Goal: Task Accomplishment & Management: Manage account settings

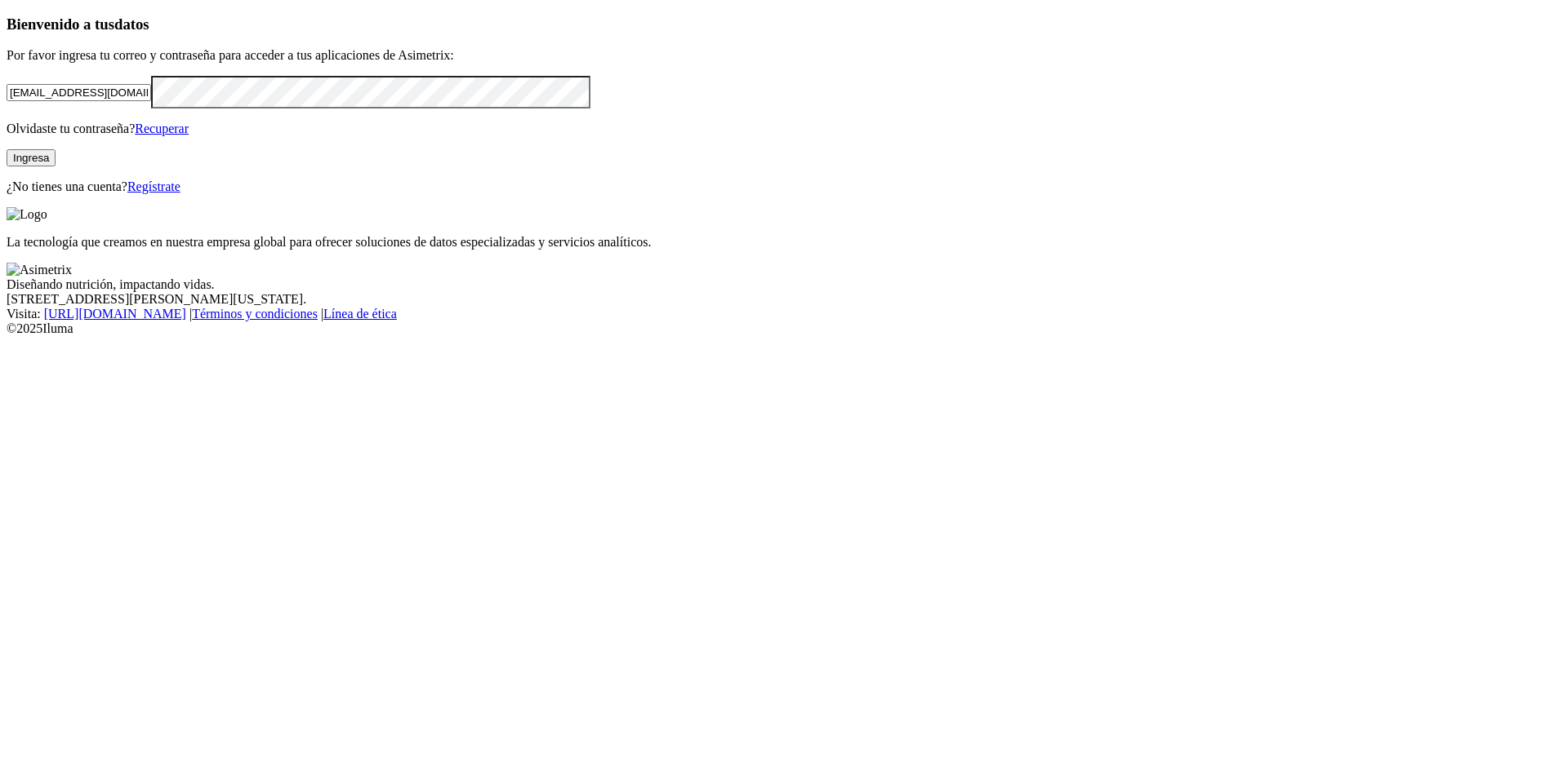
drag, startPoint x: 321, startPoint y: 233, endPoint x: 73, endPoint y: 219, distance: 248.4
click at [73, 101] on input "[EMAIL_ADDRESS][DOMAIN_NAME]" at bounding box center [79, 92] width 145 height 17
type input "[EMAIL_ADDRESS][DOMAIN_NAME]"
click at [22, 162] on div "Bienvenido a tus datos Por favor ingresa tu correo y contraseña para acceder a …" at bounding box center [784, 105] width 1555 height 179
click input "submit" at bounding box center [0, 0] width 0 height 0
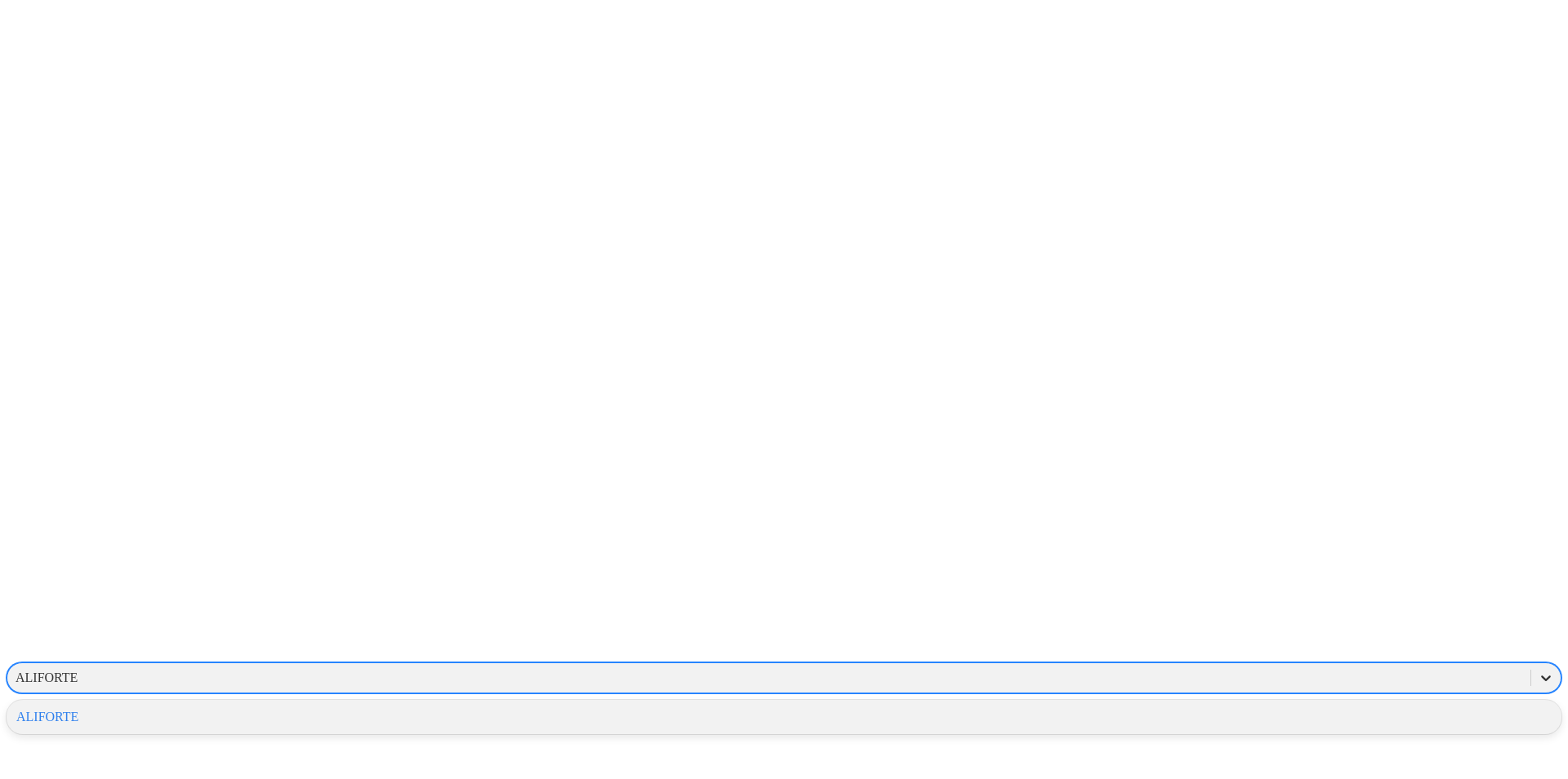
click at [1537, 670] on icon at bounding box center [1545, 679] width 17 height 17
click at [1374, 704] on div "ALIFORTE" at bounding box center [784, 717] width 1555 height 28
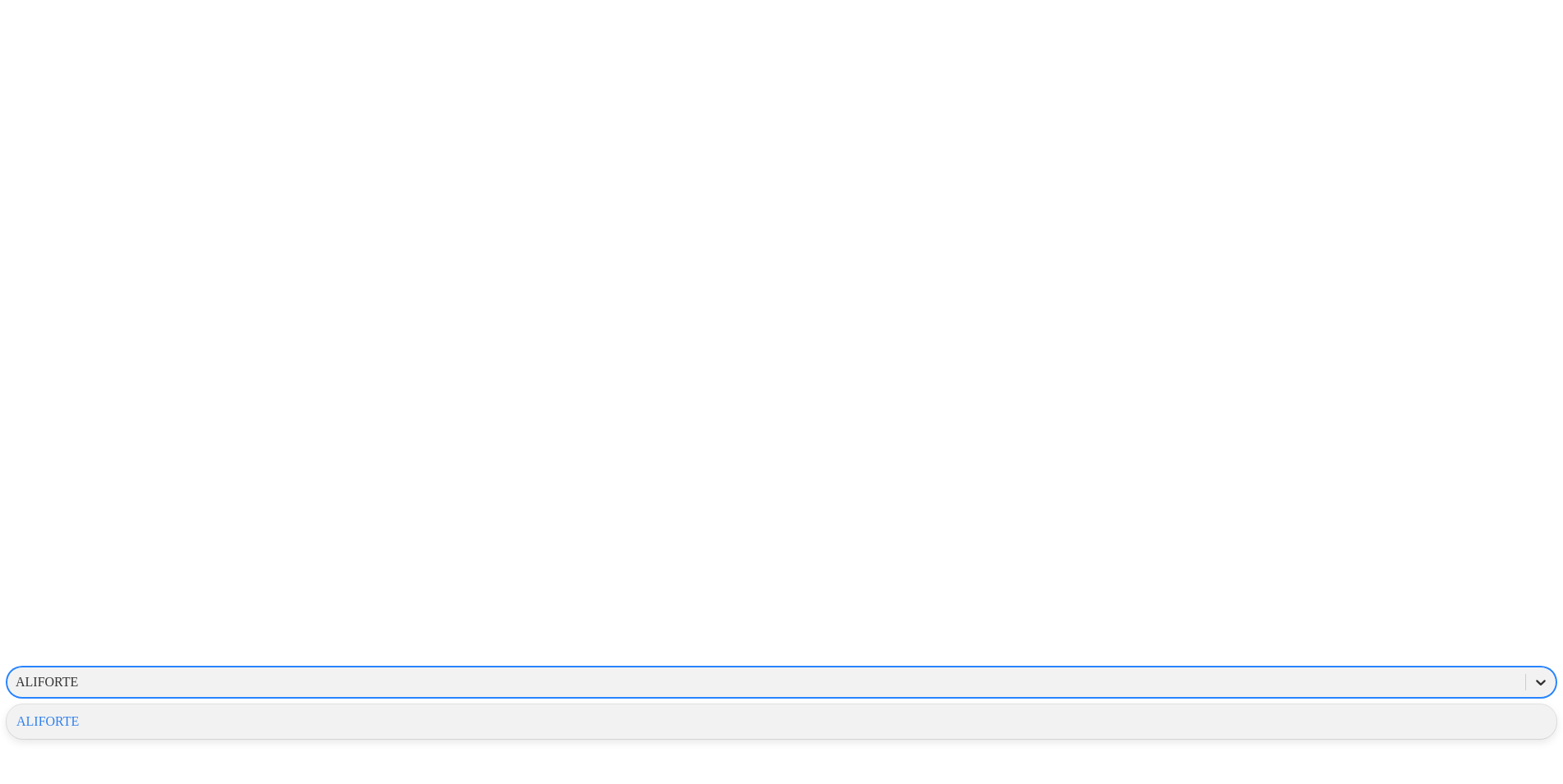
click at [1533, 675] on icon at bounding box center [1541, 683] width 17 height 17
click at [1354, 708] on div "ALIFORTE" at bounding box center [782, 722] width 1550 height 28
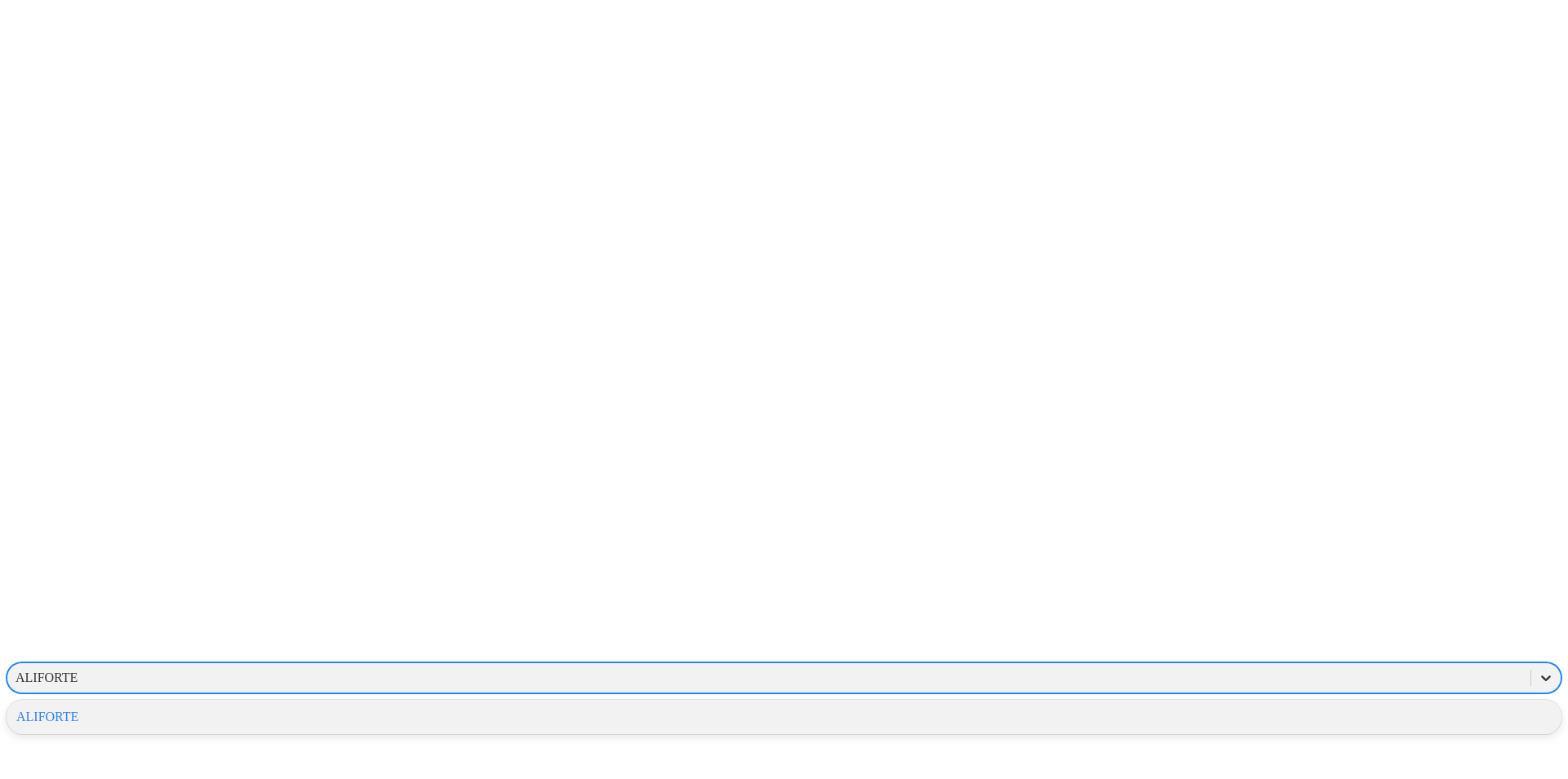
click at [1540, 676] on icon at bounding box center [1545, 679] width 10 height 6
click at [1367, 704] on div "ALIFORTE" at bounding box center [784, 717] width 1555 height 28
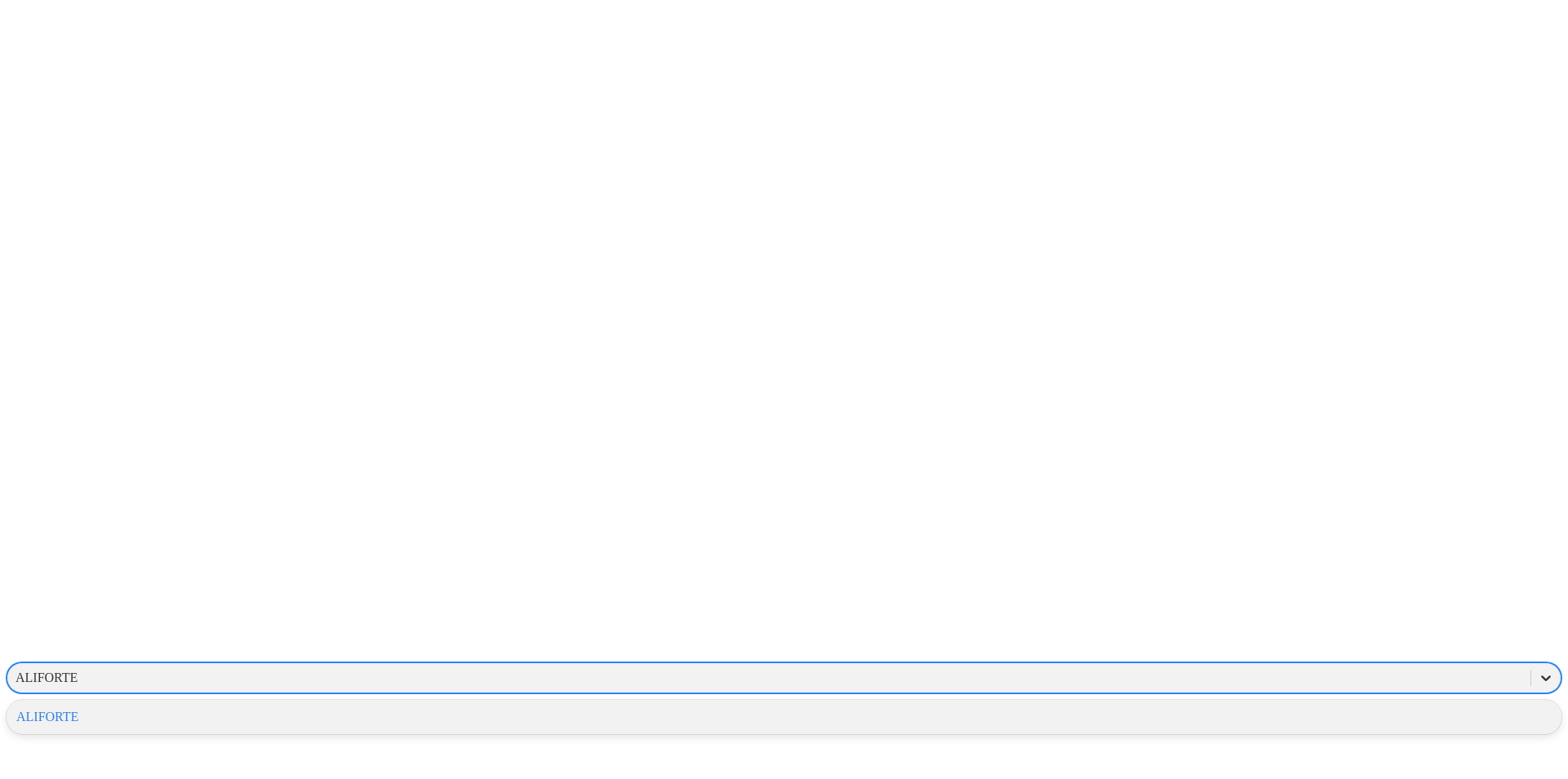
click at [1537, 670] on icon at bounding box center [1545, 679] width 17 height 17
click at [1357, 704] on div "ALIFORTE" at bounding box center [784, 717] width 1555 height 28
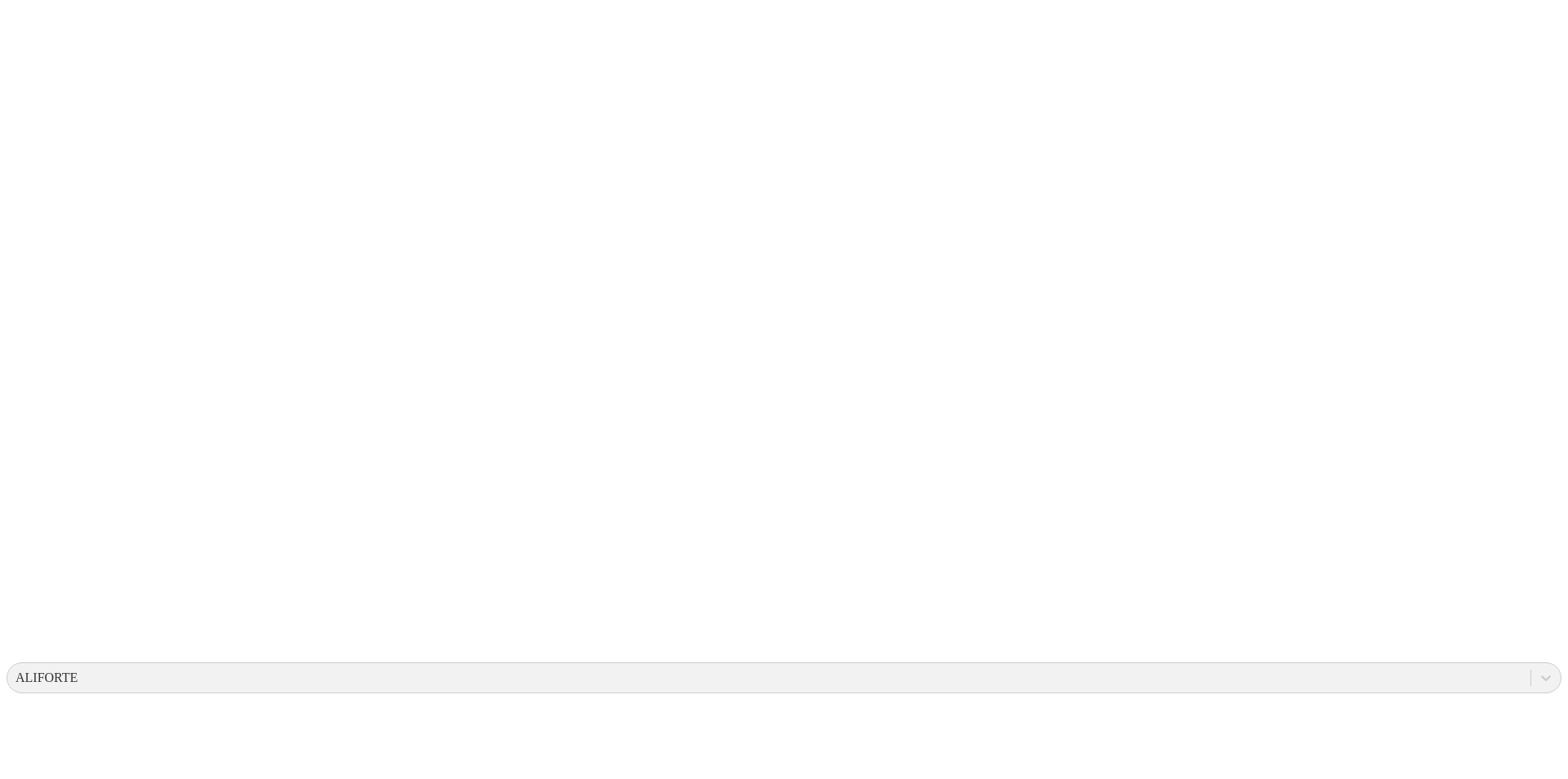
click at [1524, 670] on icon at bounding box center [1532, 679] width 17 height 17
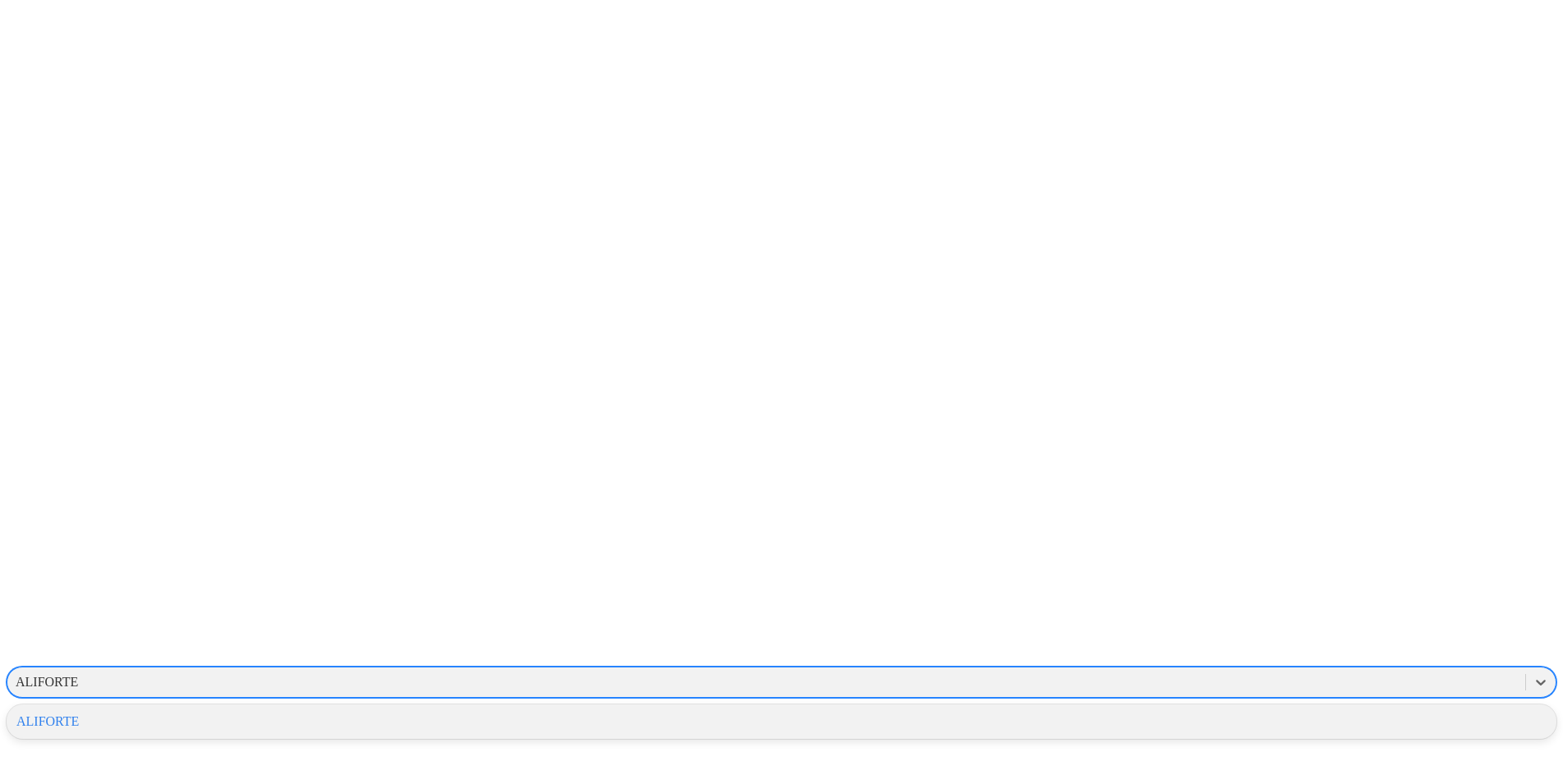
click at [1351, 708] on div "ALIFORTE" at bounding box center [782, 722] width 1550 height 28
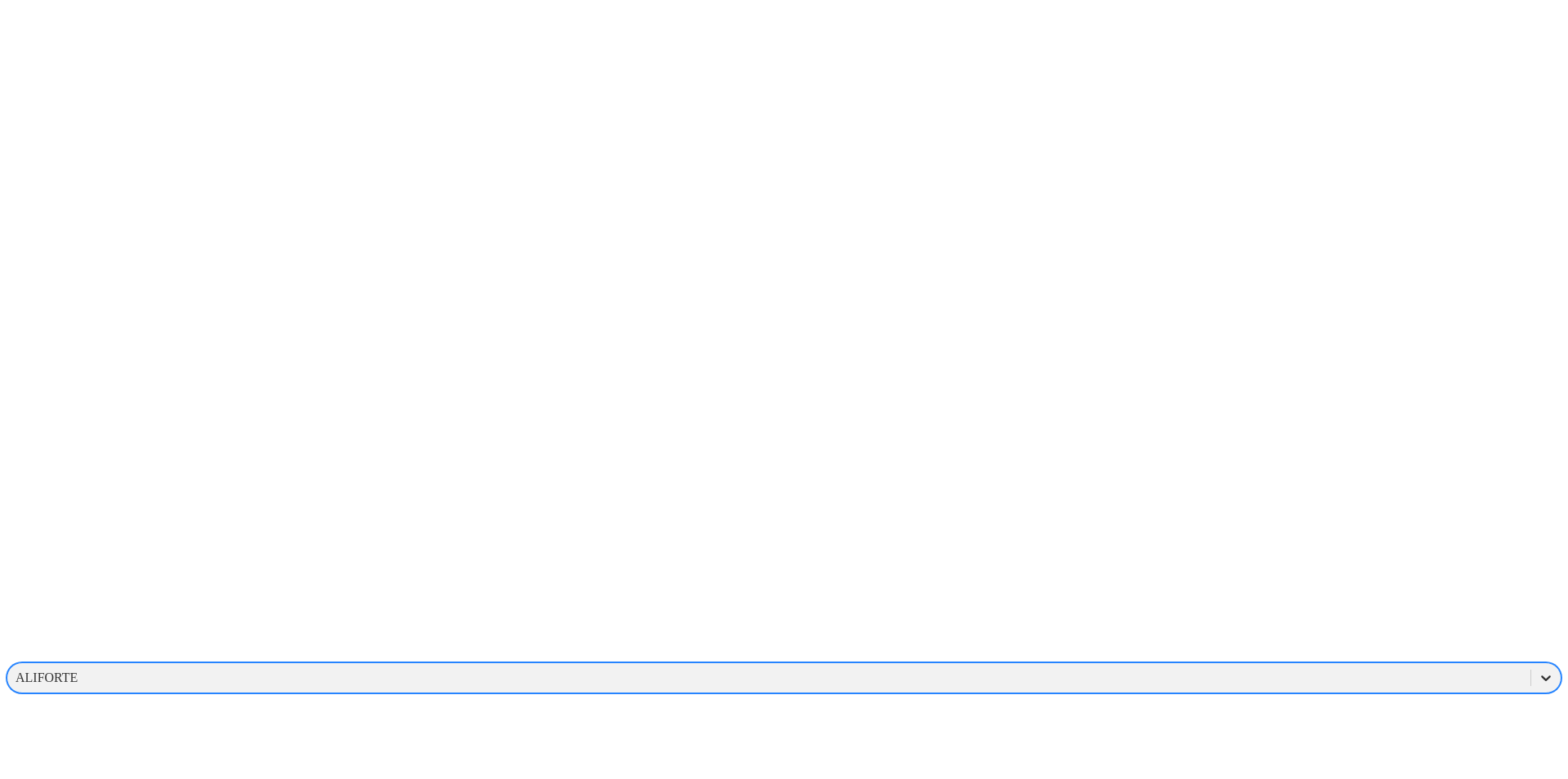
click at [1537, 670] on icon at bounding box center [1545, 679] width 17 height 17
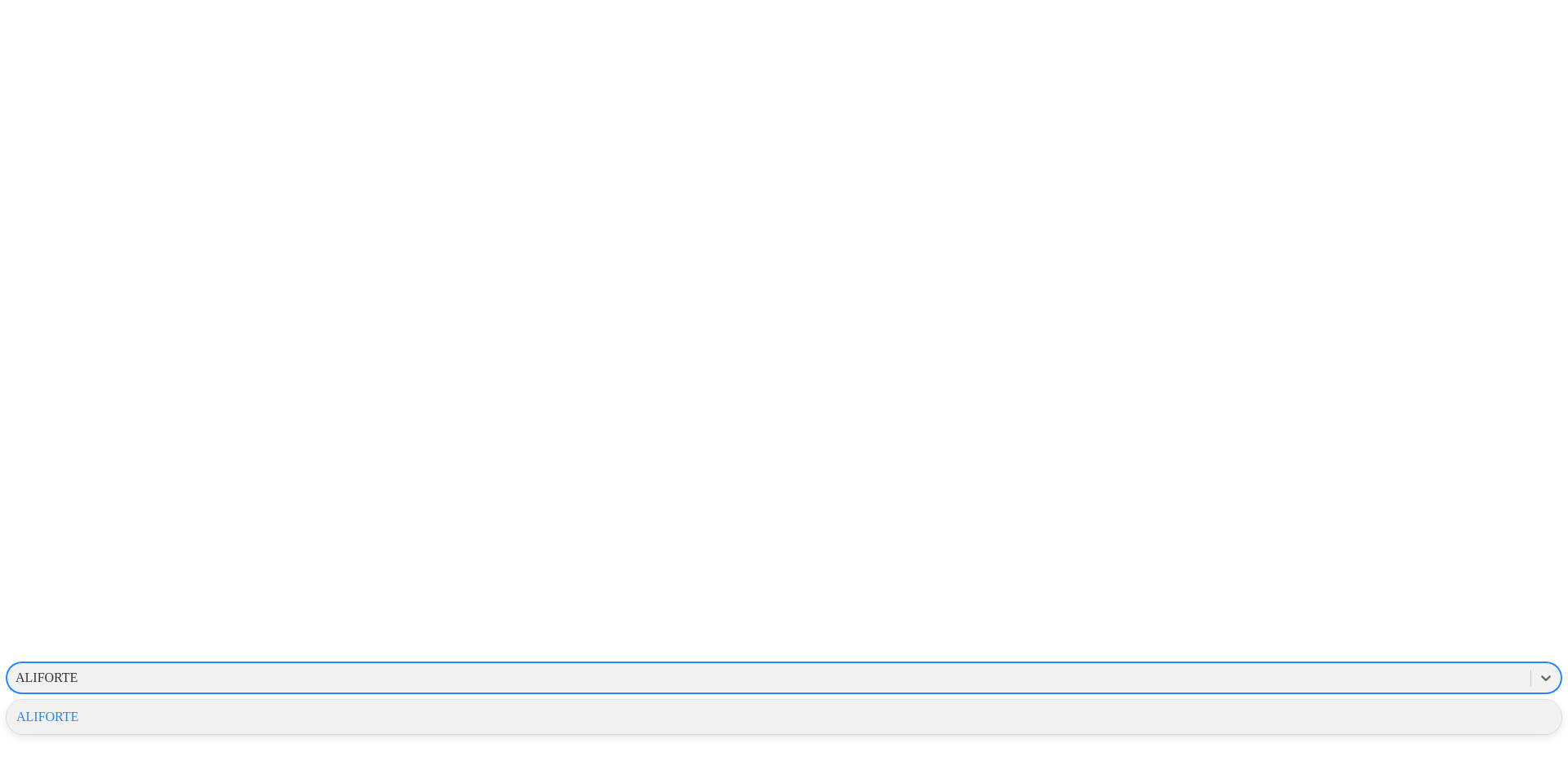
click at [1366, 704] on div "ALIFORTE" at bounding box center [784, 717] width 1555 height 28
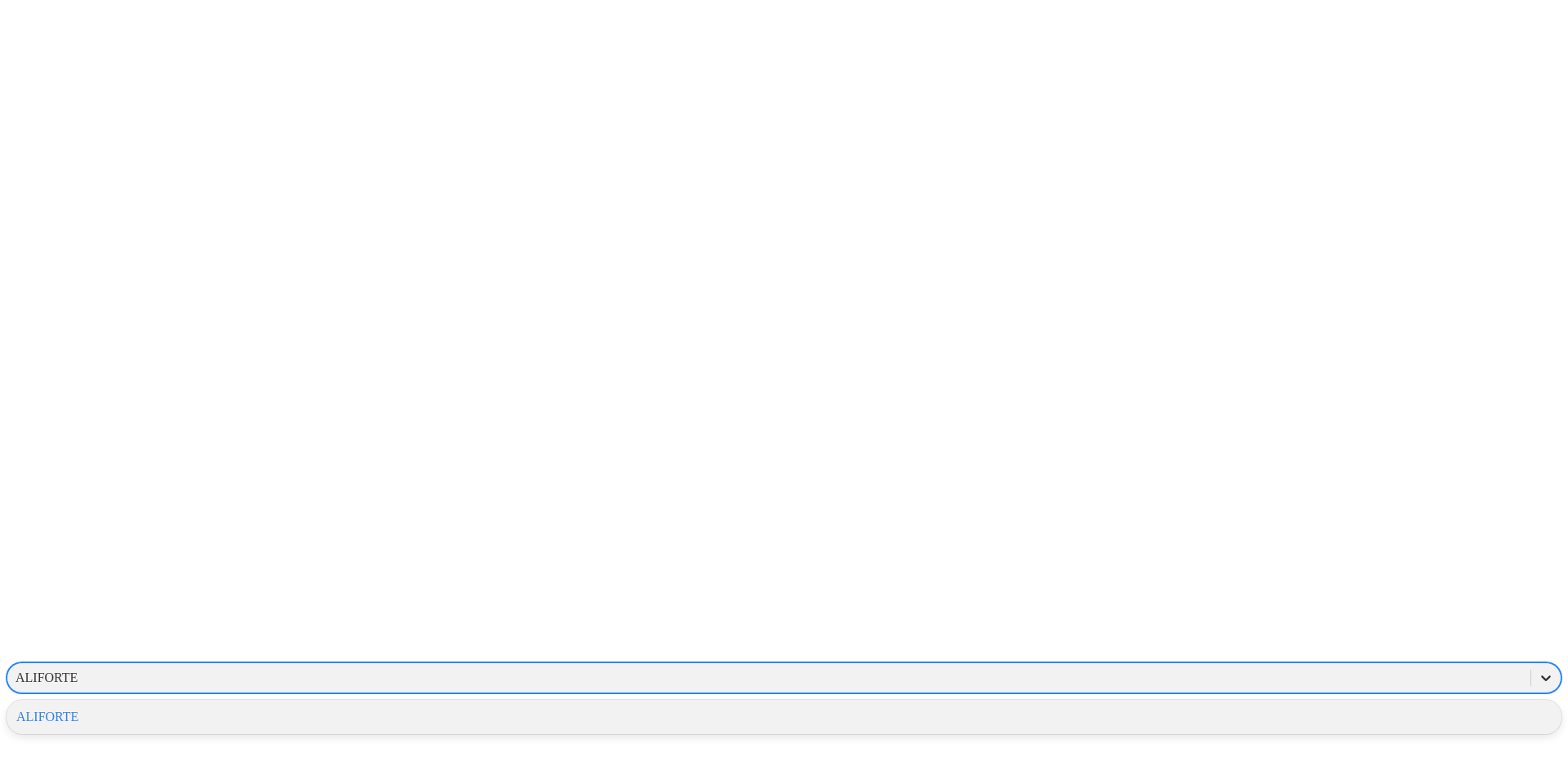
click at [1537, 670] on icon at bounding box center [1545, 679] width 17 height 17
click at [1344, 704] on div "ALIFORTE" at bounding box center [784, 717] width 1555 height 28
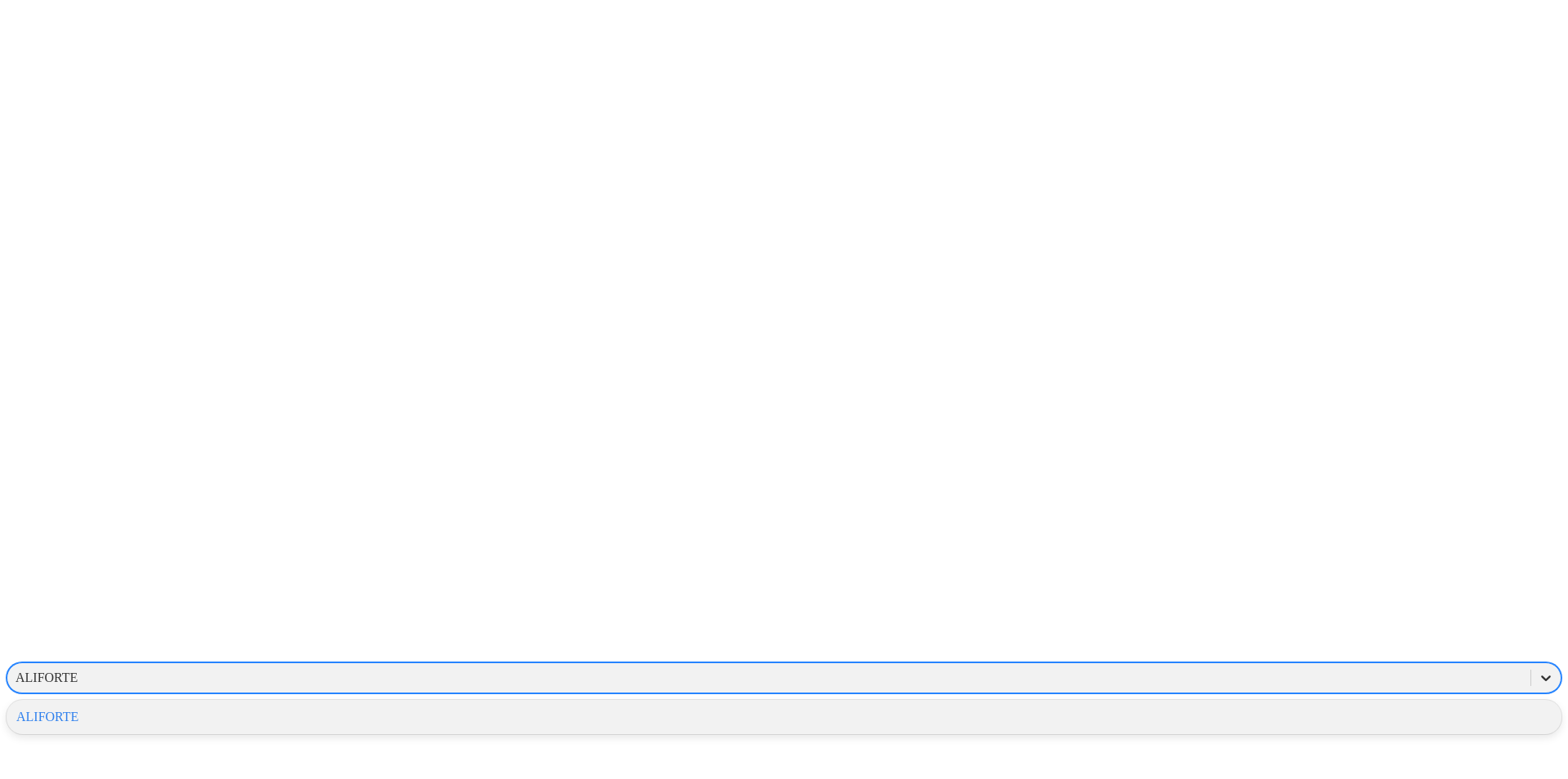
click at [1537, 670] on icon at bounding box center [1545, 679] width 17 height 17
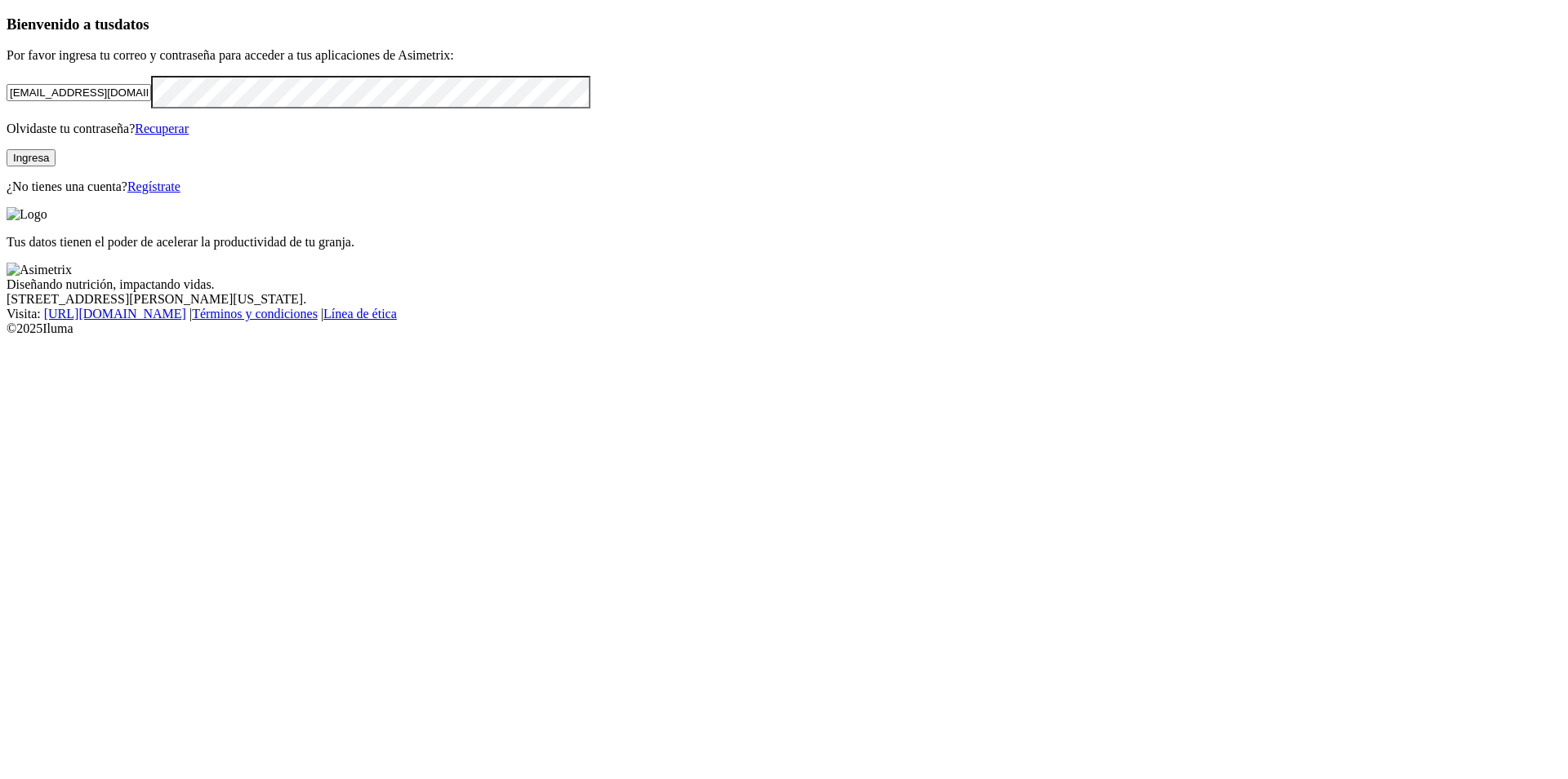
drag, startPoint x: 323, startPoint y: 235, endPoint x: 0, endPoint y: 254, distance: 323.6
click at [7, 101] on input "[EMAIL_ADDRESS][DOMAIN_NAME]" at bounding box center [79, 92] width 145 height 17
click at [564, 194] on div "Bienvenido a tus datos Por favor ingresa tu correo y contraseña para acceder a …" at bounding box center [784, 105] width 1555 height 179
drag, startPoint x: 305, startPoint y: 233, endPoint x: 48, endPoint y: 257, distance: 258.1
click at [48, 101] on input "[EMAIL_ADDRESS][DOMAIN_NAME]" at bounding box center [79, 92] width 145 height 17
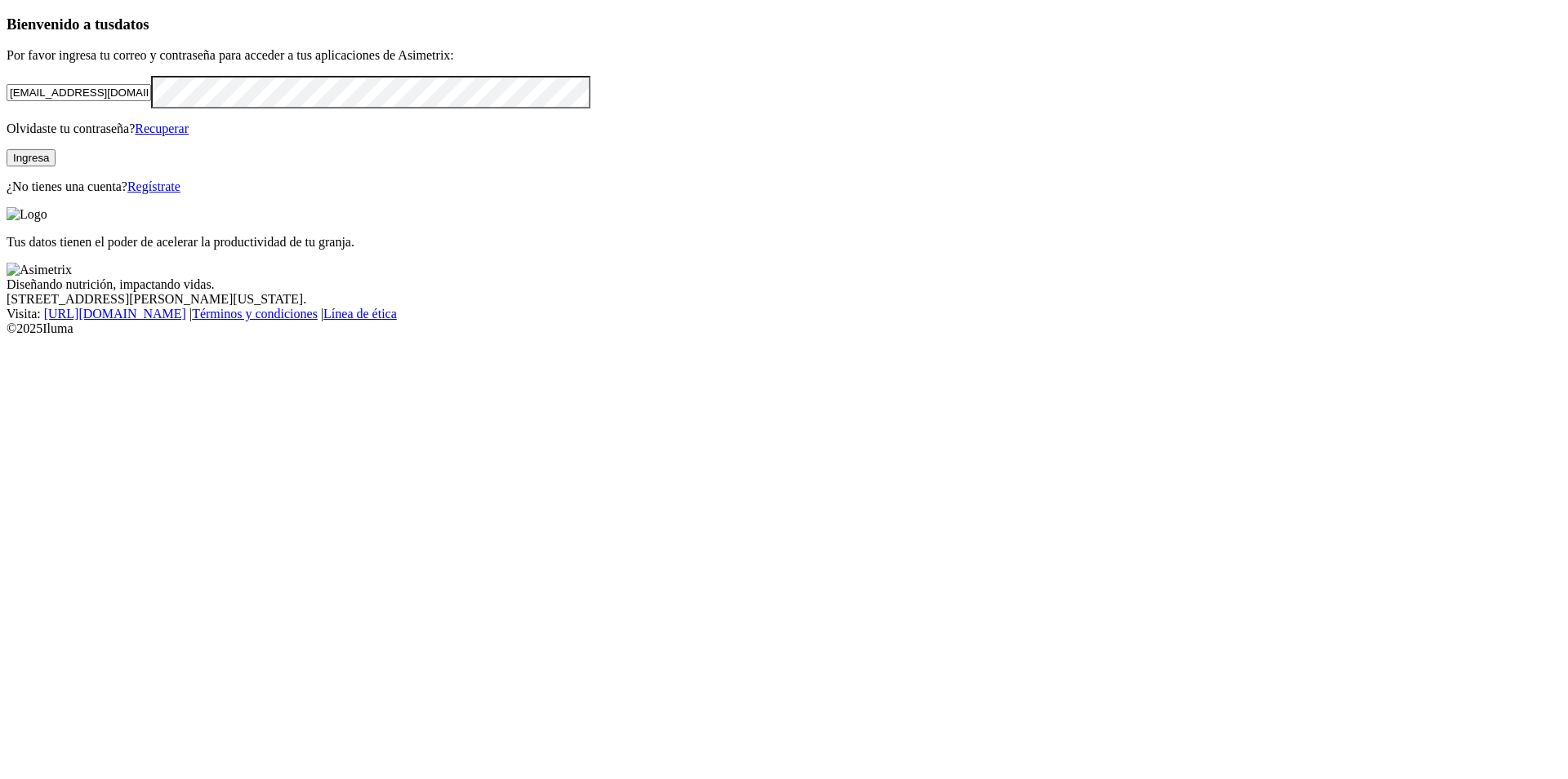
type input "[EMAIL_ADDRESS][DOMAIN_NAME]"
click at [324, 109] on div "[EMAIL_ADDRESS][DOMAIN_NAME]" at bounding box center [784, 92] width 1555 height 33
click at [55, 167] on button "Ingresa" at bounding box center [31, 157] width 49 height 17
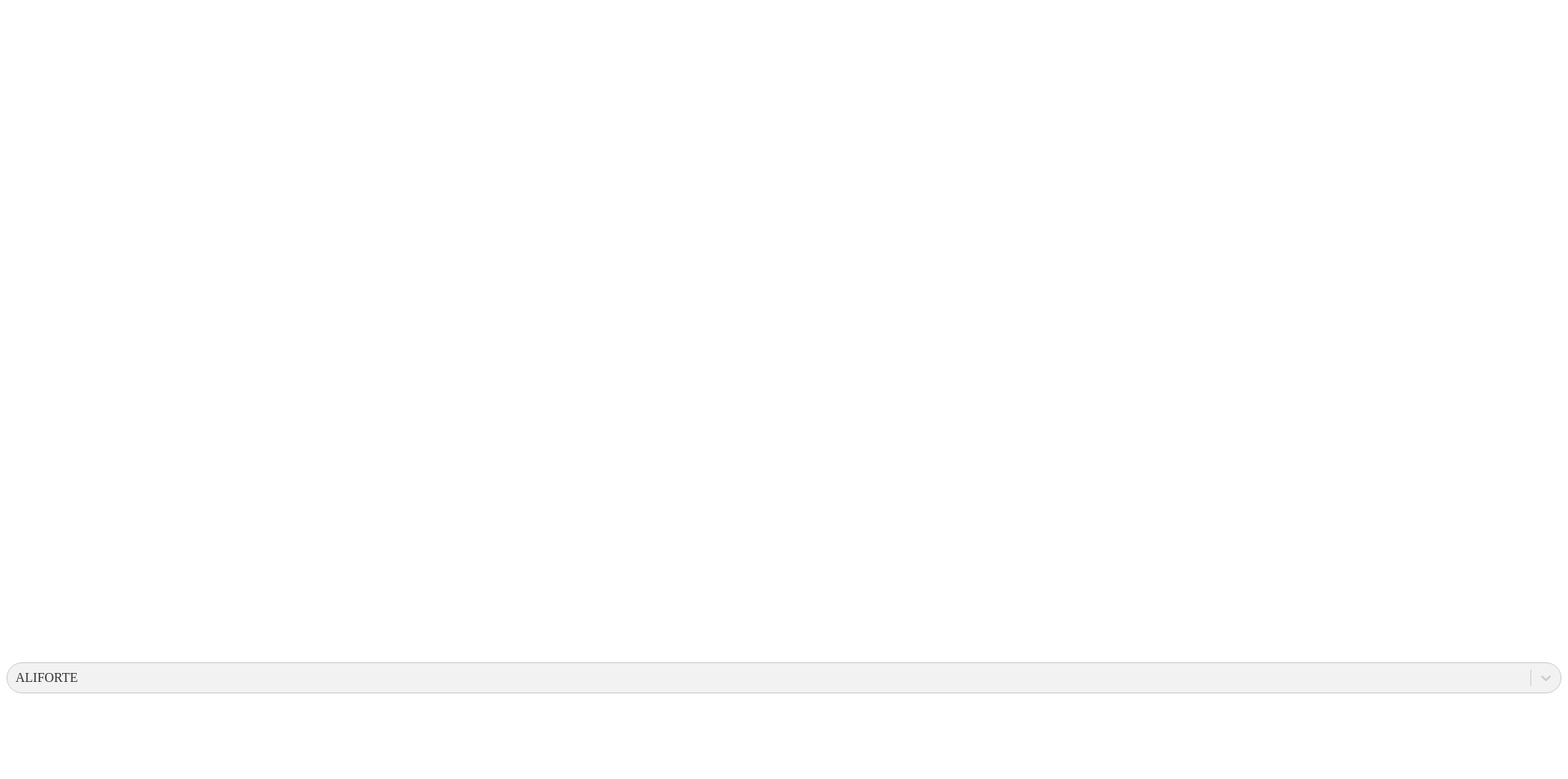
click at [1537, 670] on icon at bounding box center [1545, 679] width 17 height 17
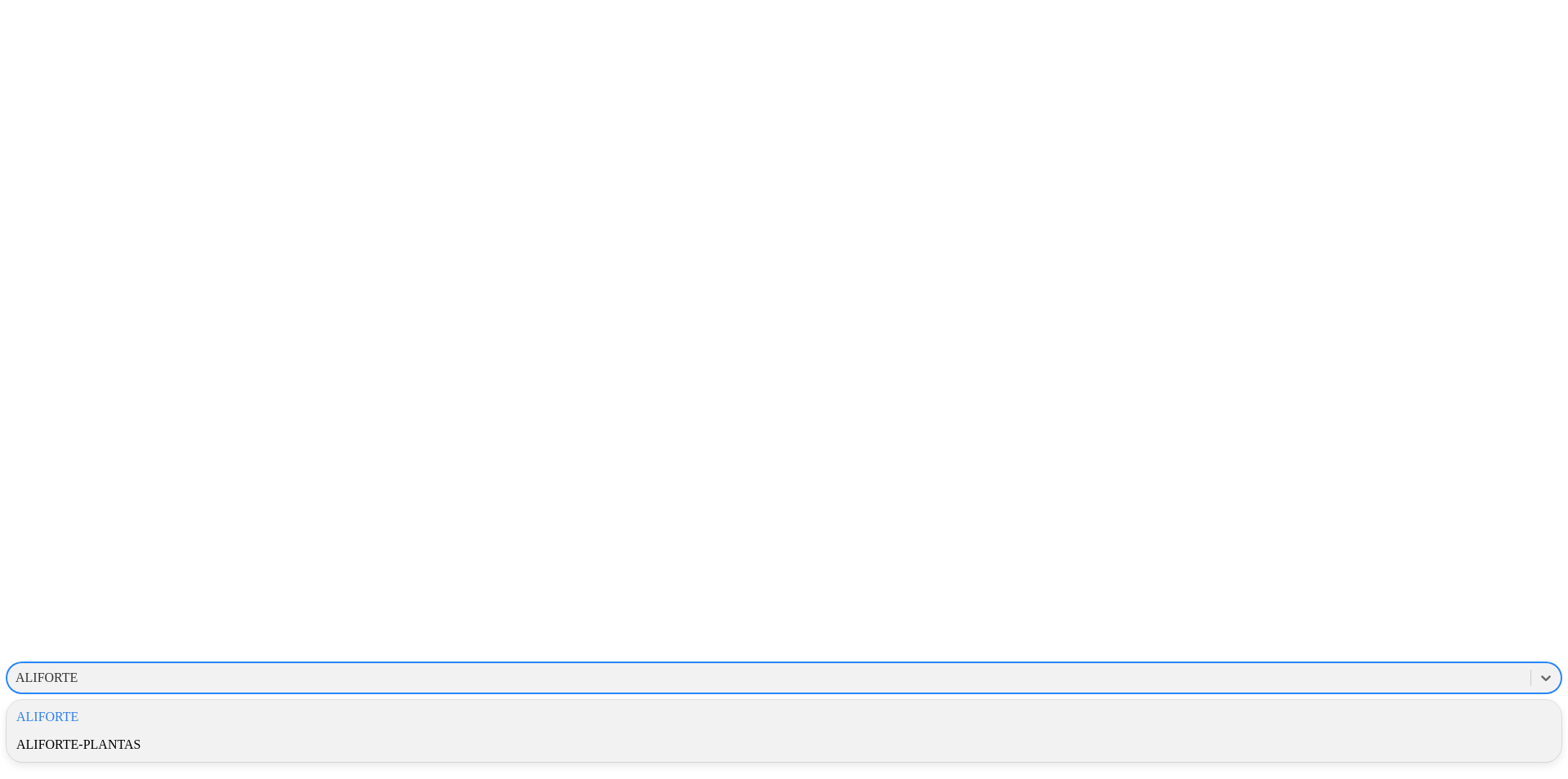
click at [1374, 731] on div "ALIFORTE-PLANTAS" at bounding box center [784, 745] width 1555 height 28
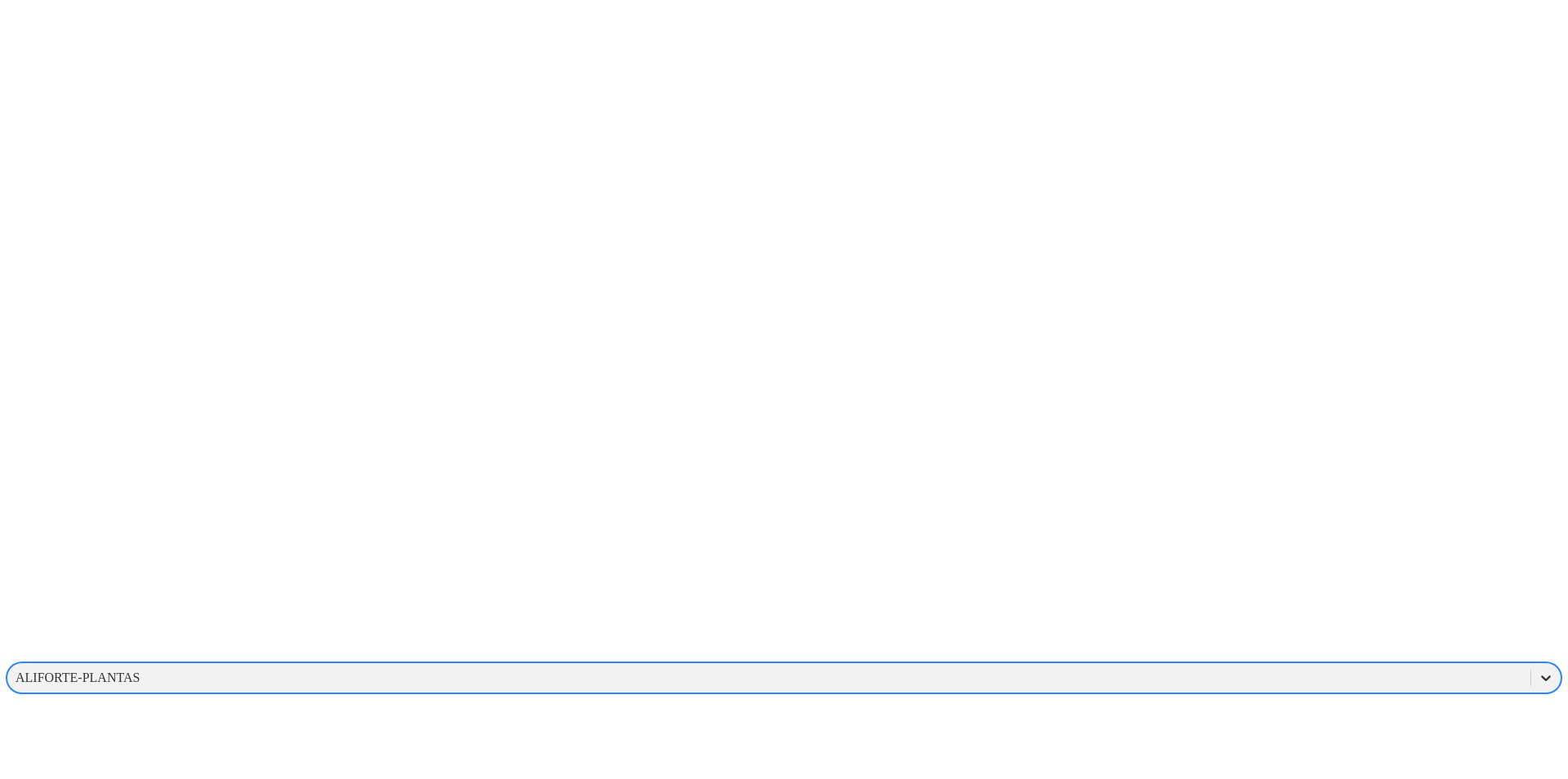
click at [1537, 670] on icon at bounding box center [1545, 679] width 17 height 17
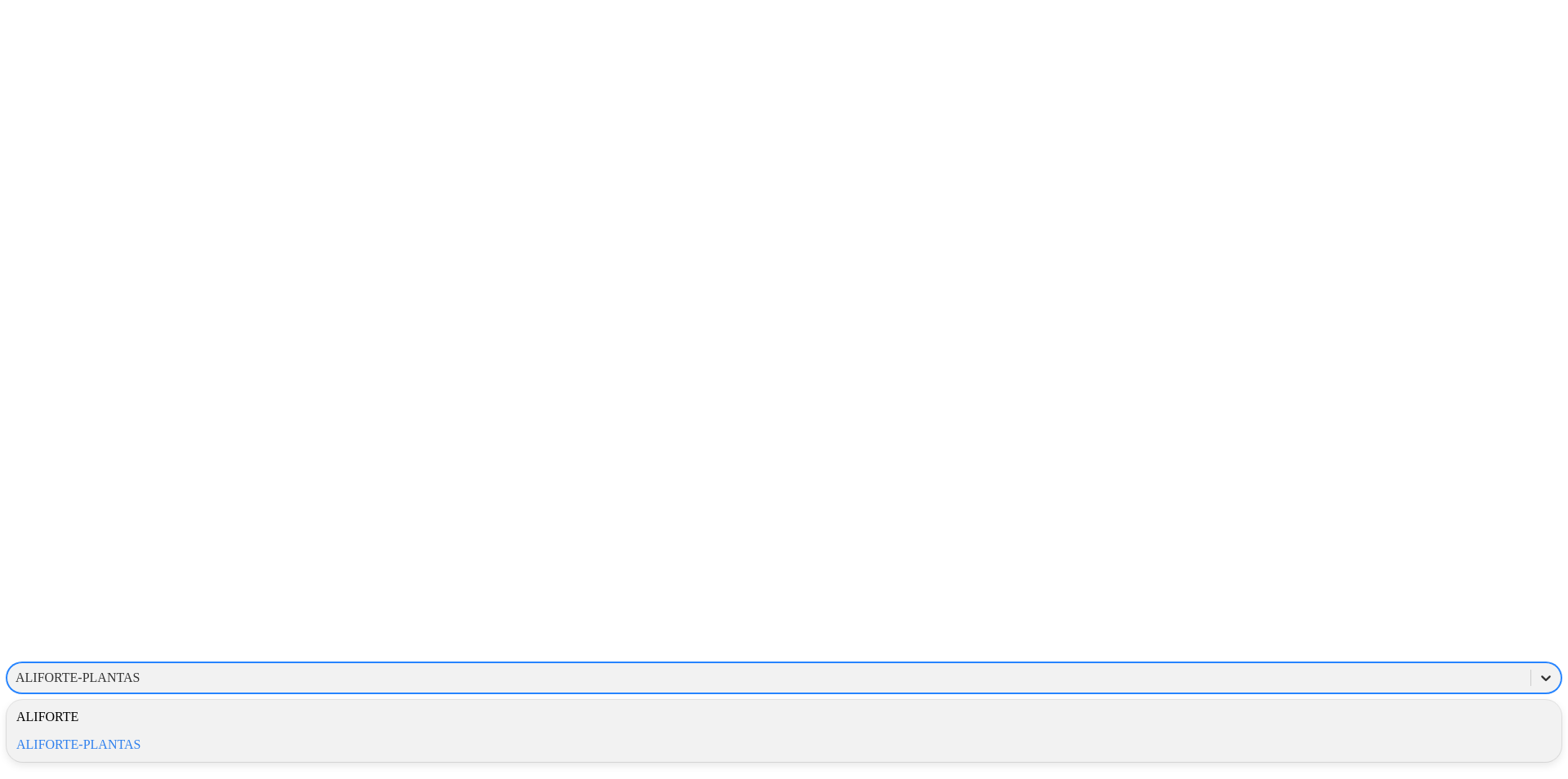
click at [1537, 670] on icon at bounding box center [1545, 679] width 17 height 17
click at [1365, 731] on div "ALIFORTE-PLANTAS" at bounding box center [784, 745] width 1555 height 28
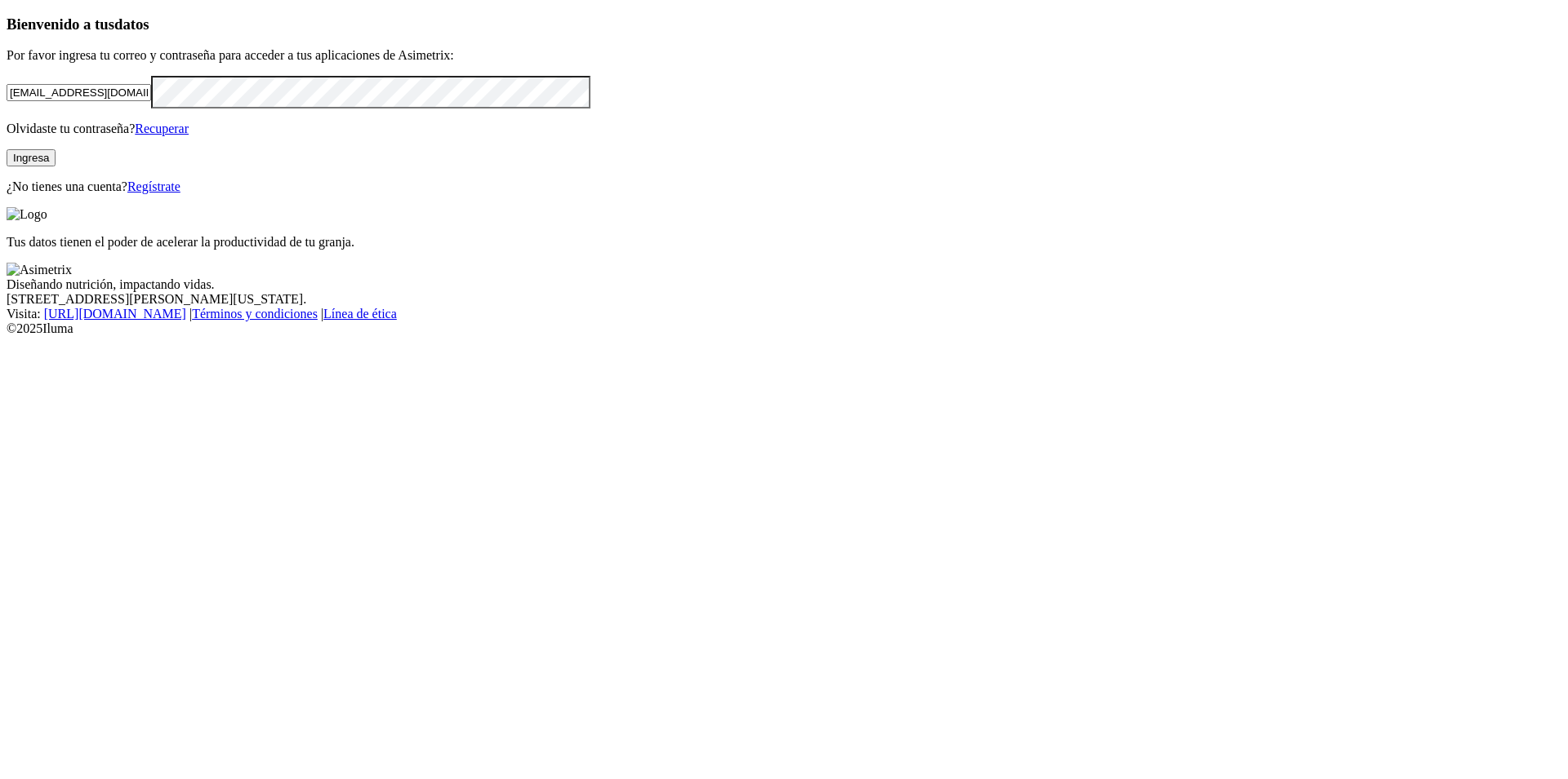
drag, startPoint x: 166, startPoint y: 238, endPoint x: 86, endPoint y: 244, distance: 80.2
click at [86, 101] on input "[EMAIL_ADDRESS][DOMAIN_NAME]" at bounding box center [79, 92] width 145 height 17
type input "[PERSON_NAME][EMAIL_ADDRESS][PERSON_NAME][DOMAIN_NAME]"
drag, startPoint x: 147, startPoint y: 360, endPoint x: 163, endPoint y: 333, distance: 31.4
click at [147, 136] on p "Olvidaste tu contraseña? Recuperar" at bounding box center [784, 129] width 1555 height 15
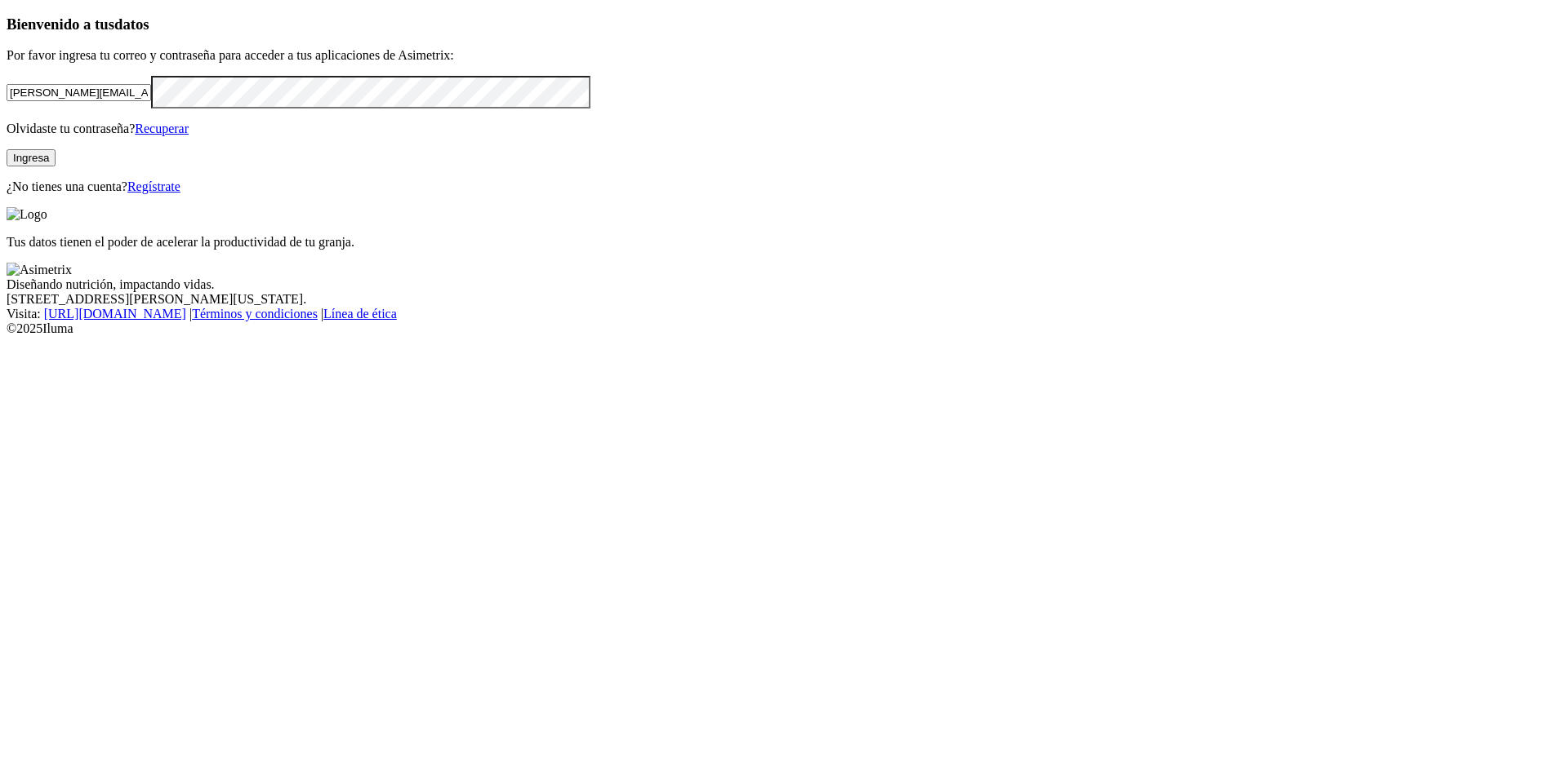
click at [55, 167] on button "Ingresa" at bounding box center [31, 157] width 49 height 17
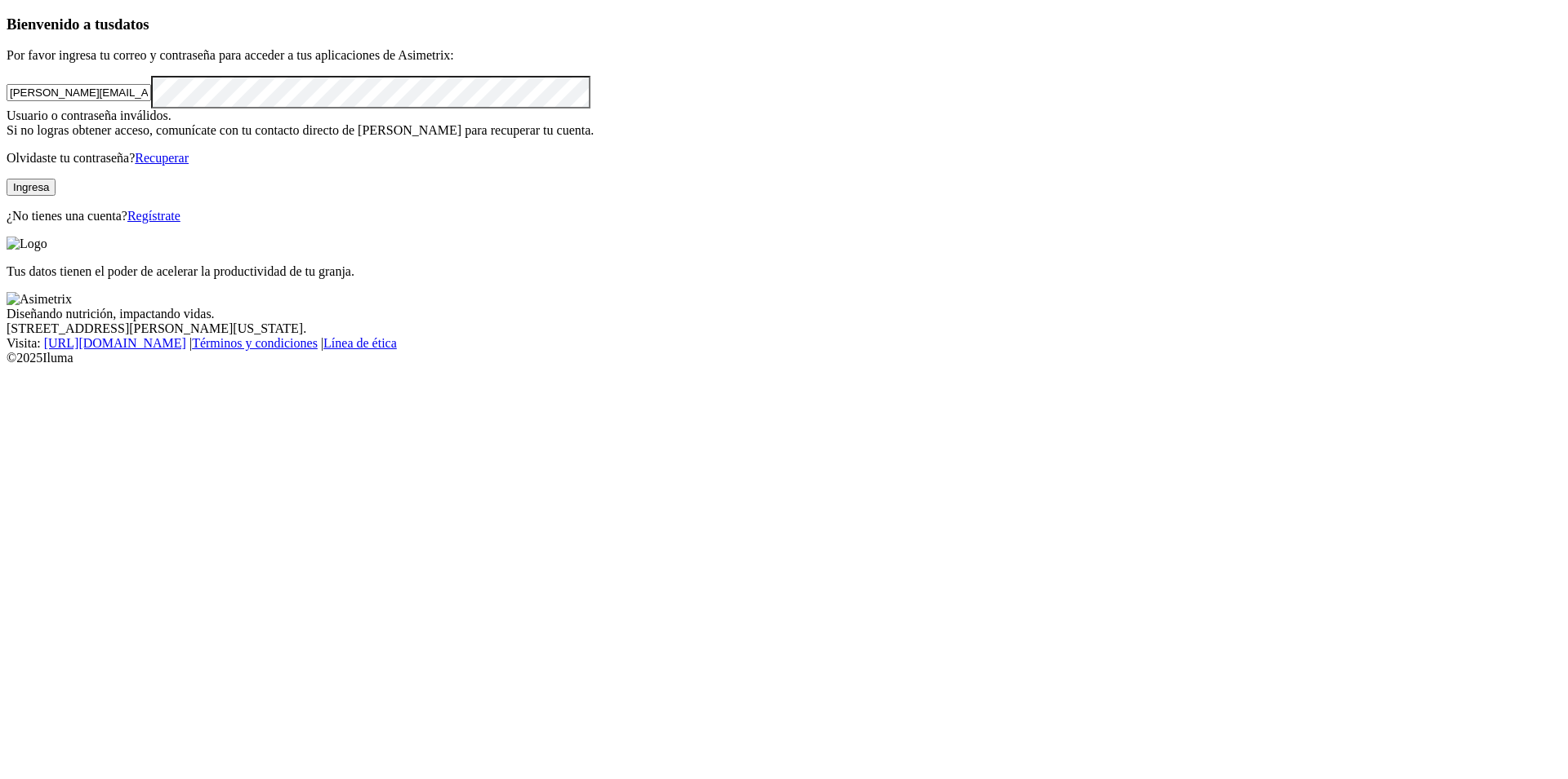
click at [55, 196] on button "Ingresa" at bounding box center [31, 187] width 49 height 17
click at [188, 165] on link "Recuperar" at bounding box center [162, 157] width 54 height 14
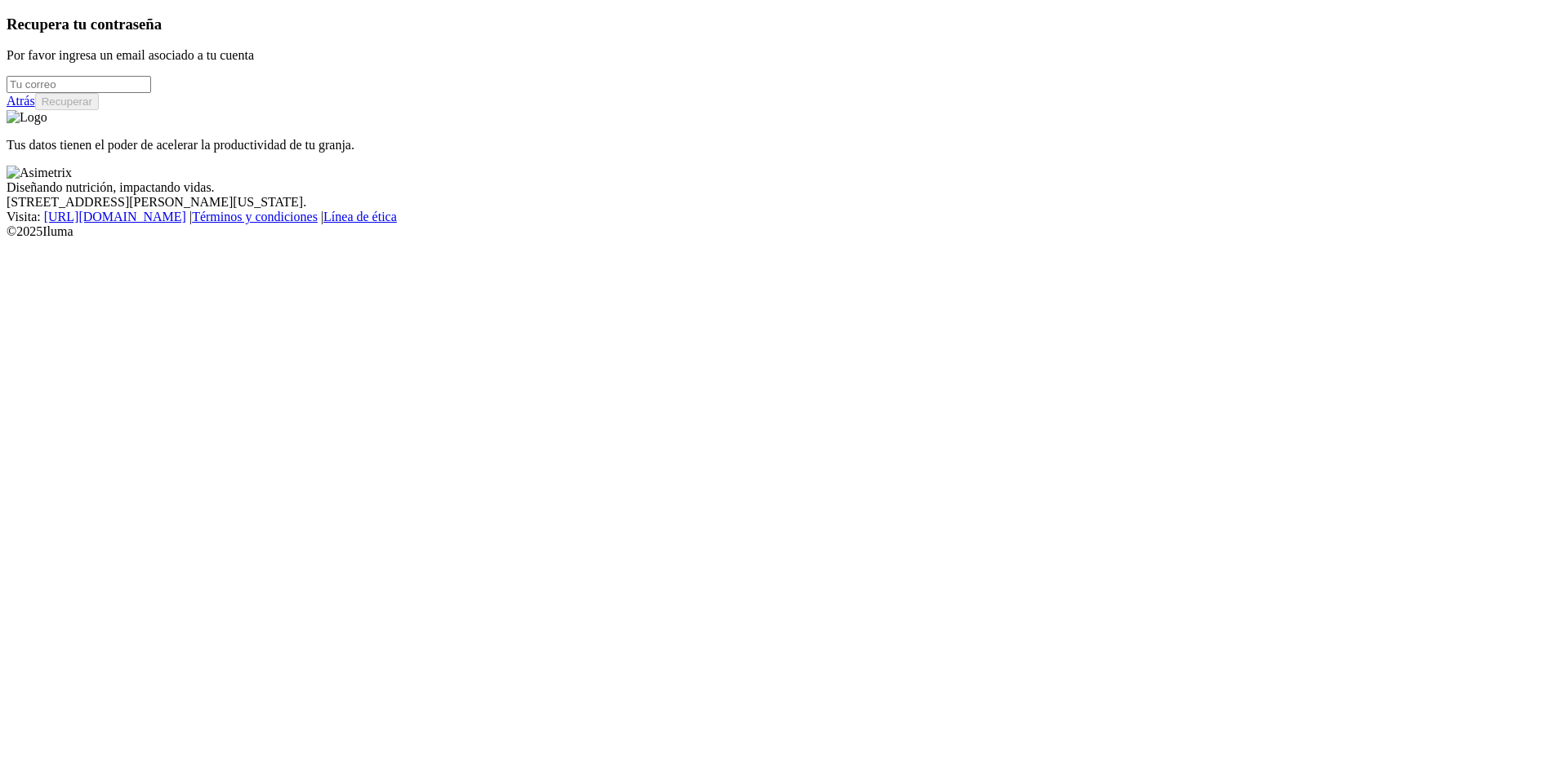
click at [151, 93] on input "email" at bounding box center [79, 85] width 145 height 17
type input "alvaro.gomez@aliforte.com.ec"
click at [99, 110] on button "Recuperar" at bounding box center [67, 101] width 64 height 17
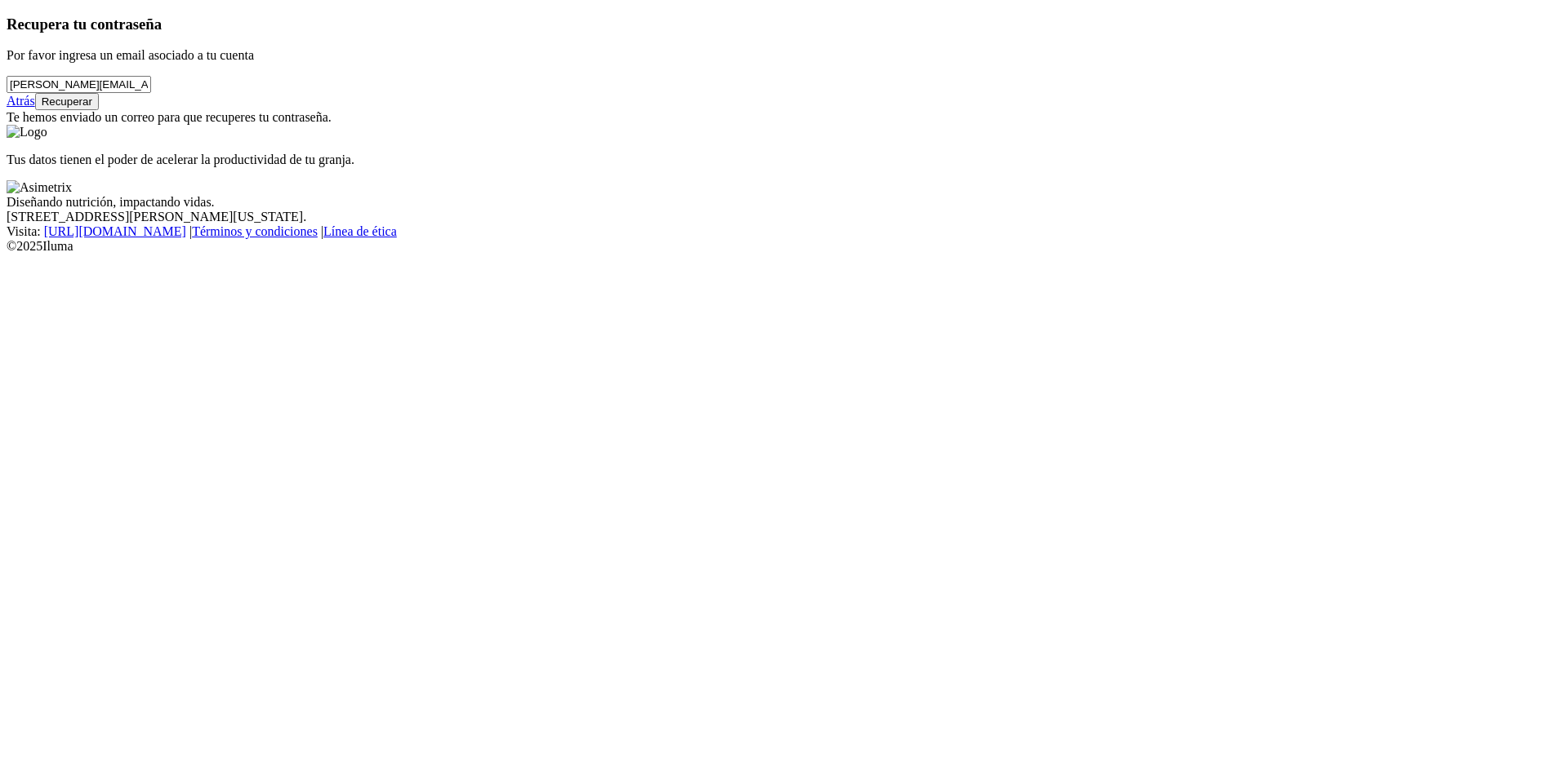
click at [35, 108] on link "Atrás" at bounding box center [21, 100] width 28 height 14
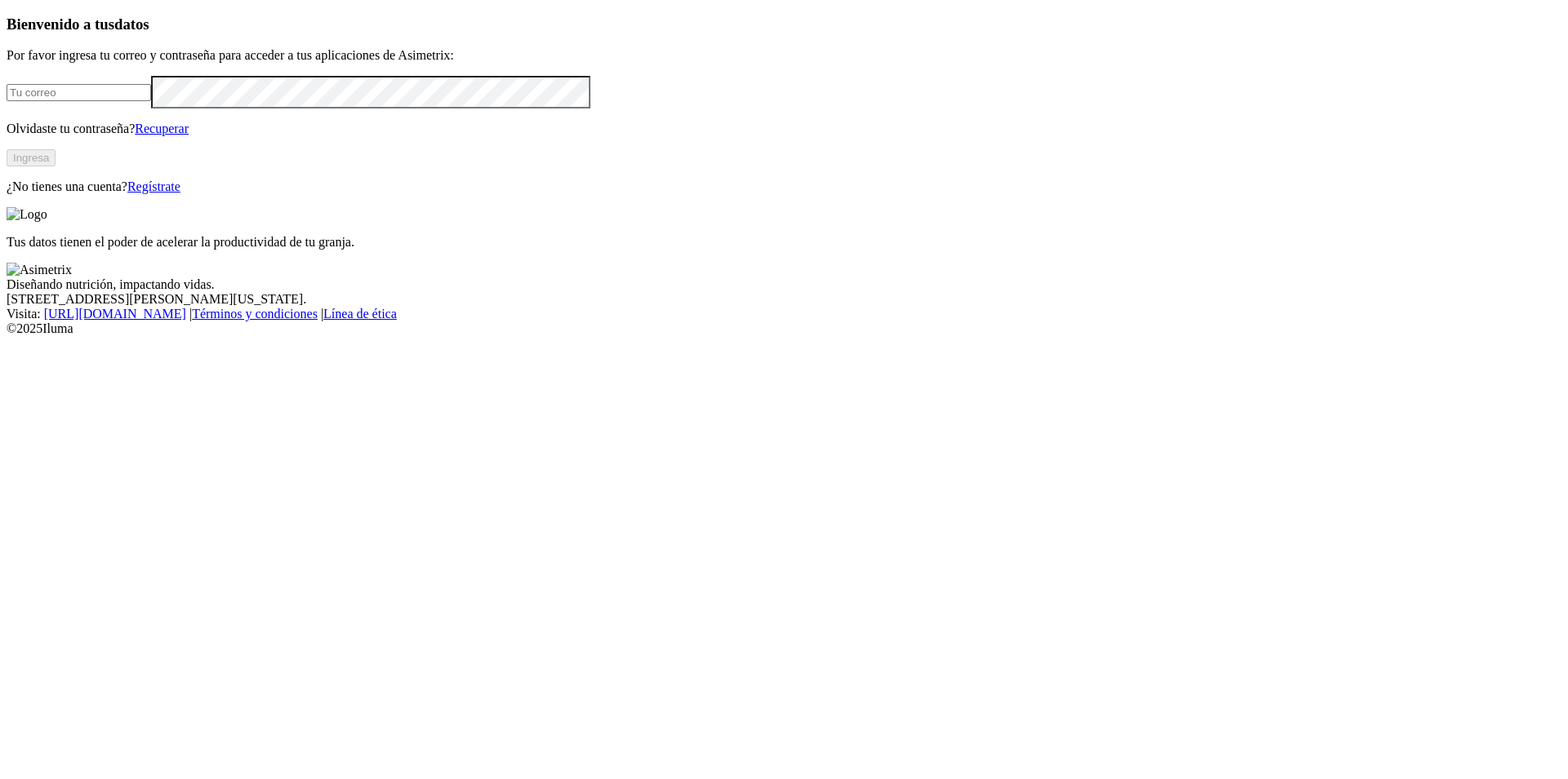
click at [151, 101] on input "email" at bounding box center [79, 92] width 145 height 17
click input "submit" at bounding box center [0, 0] width 0 height 0
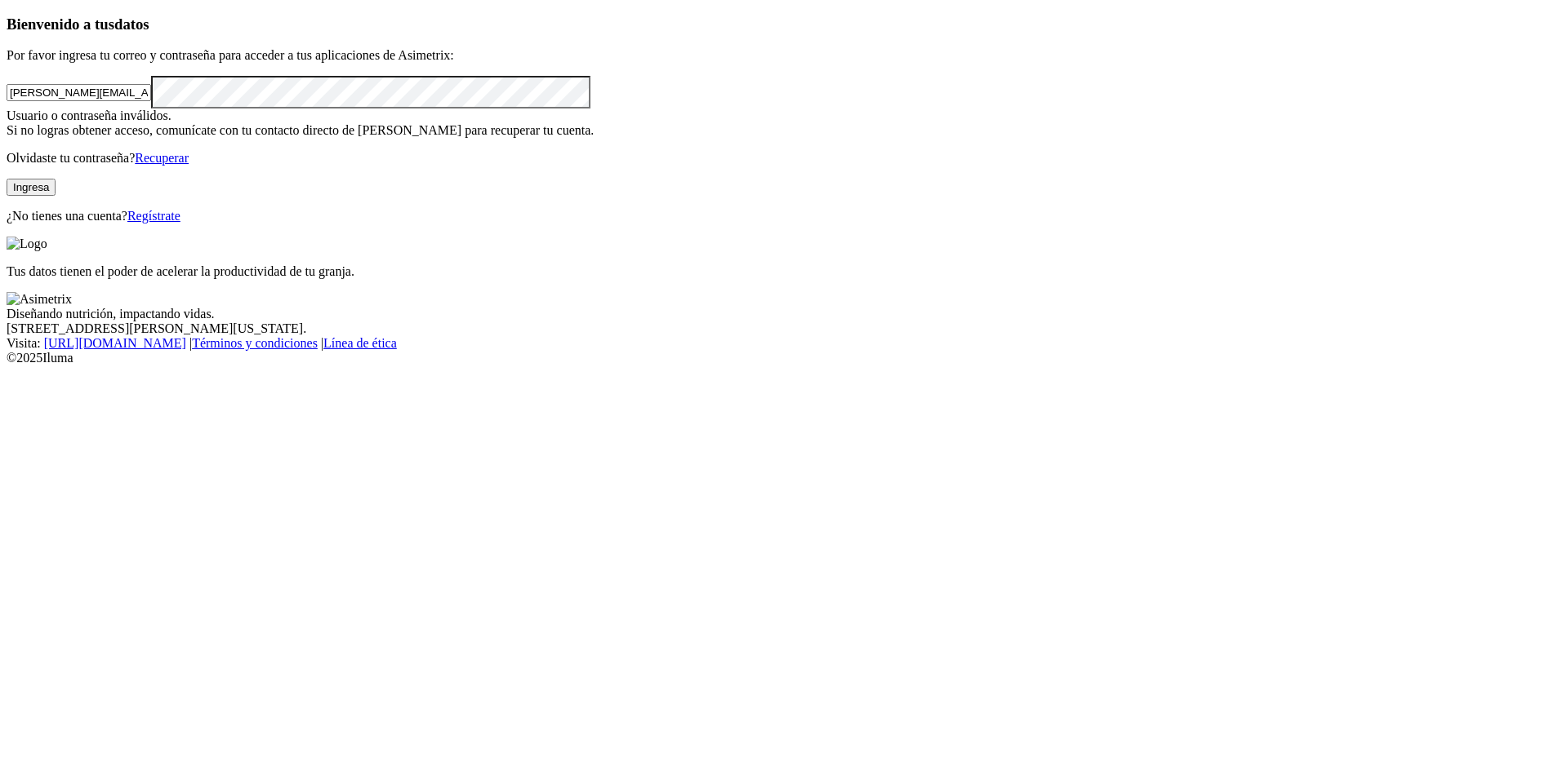
click input "submit" at bounding box center [0, 0] width 0 height 0
drag, startPoint x: 159, startPoint y: 238, endPoint x: 73, endPoint y: 247, distance: 86.5
click at [73, 101] on input "alvaro.gomez@aliforte.com.ec" at bounding box center [79, 92] width 145 height 17
click at [151, 101] on input "jgomez@aliforte.com.ec" at bounding box center [79, 92] width 145 height 17
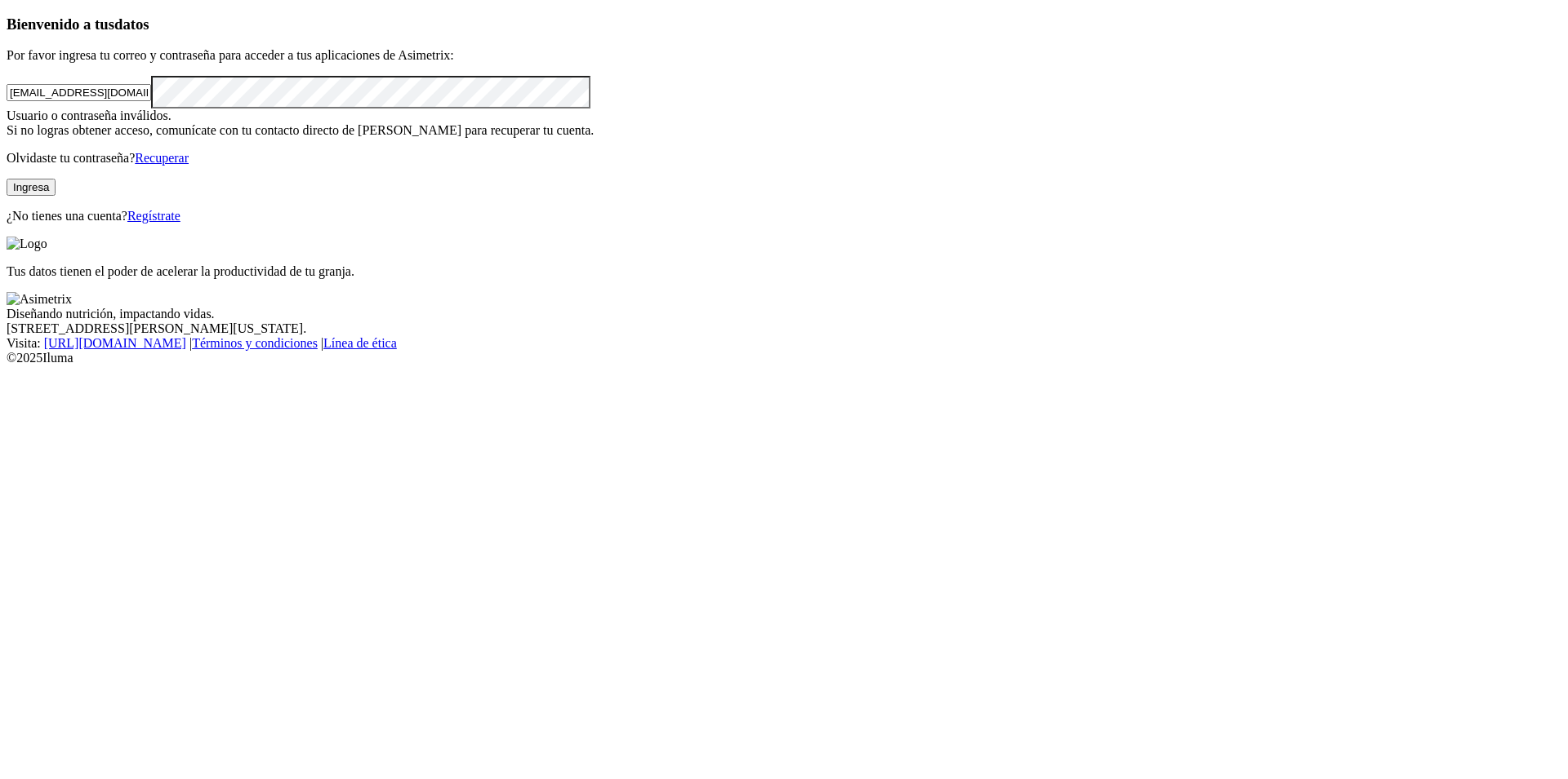
type input "jgomez@aliforte.com.ec"
click at [55, 196] on button "Ingresa" at bounding box center [31, 187] width 49 height 17
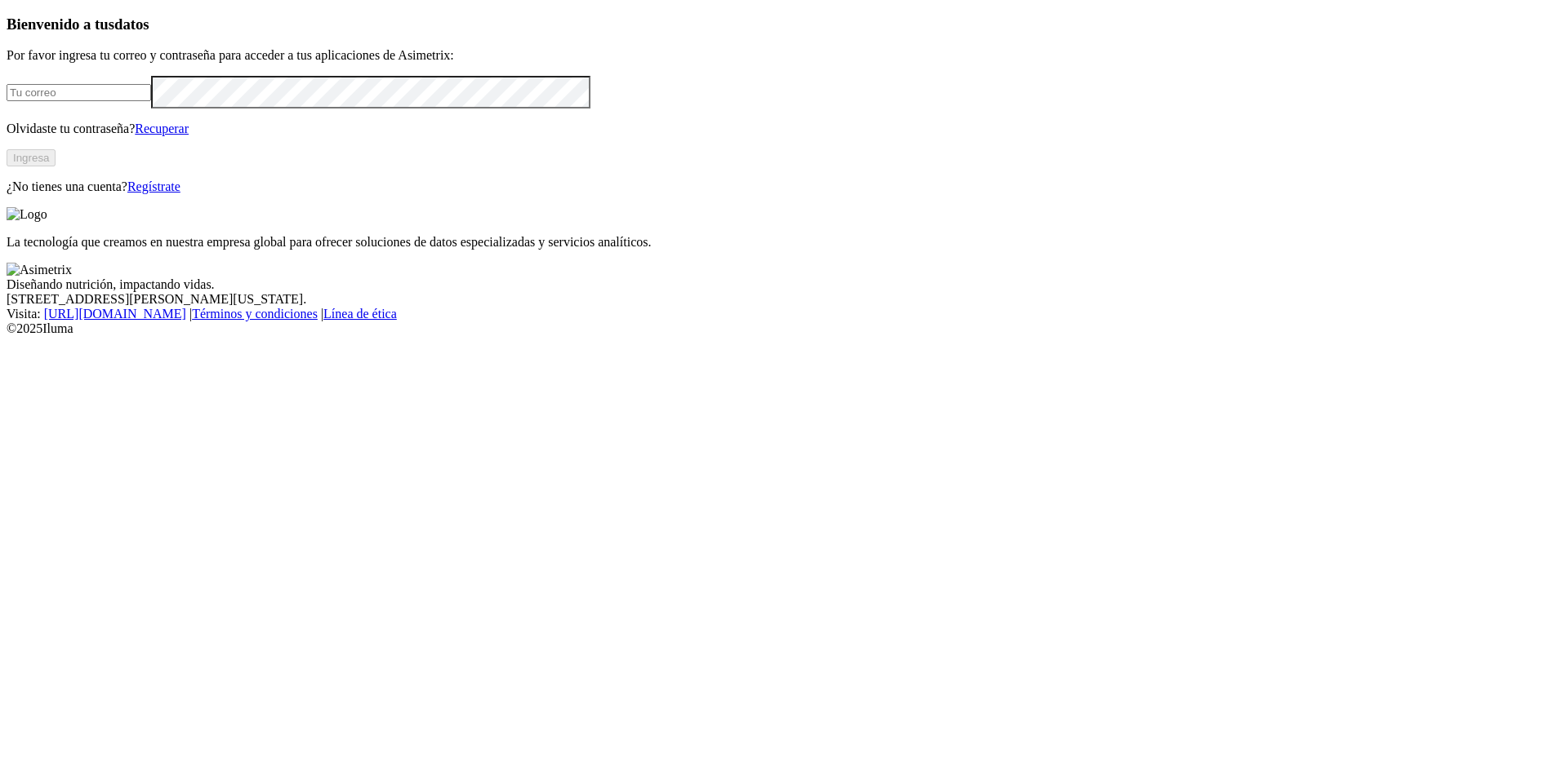
click at [151, 101] on input "email" at bounding box center [79, 92] width 145 height 17
type input "[EMAIL_ADDRESS][DOMAIN_NAME]"
drag, startPoint x: 76, startPoint y: 234, endPoint x: 92, endPoint y: 283, distance: 51.5
click at [75, 194] on div "Bienvenido a tus datos Por favor ingresa tu correo y contraseña para acceder a …" at bounding box center [784, 105] width 1555 height 179
click at [55, 167] on button "Ingresa" at bounding box center [31, 157] width 49 height 17
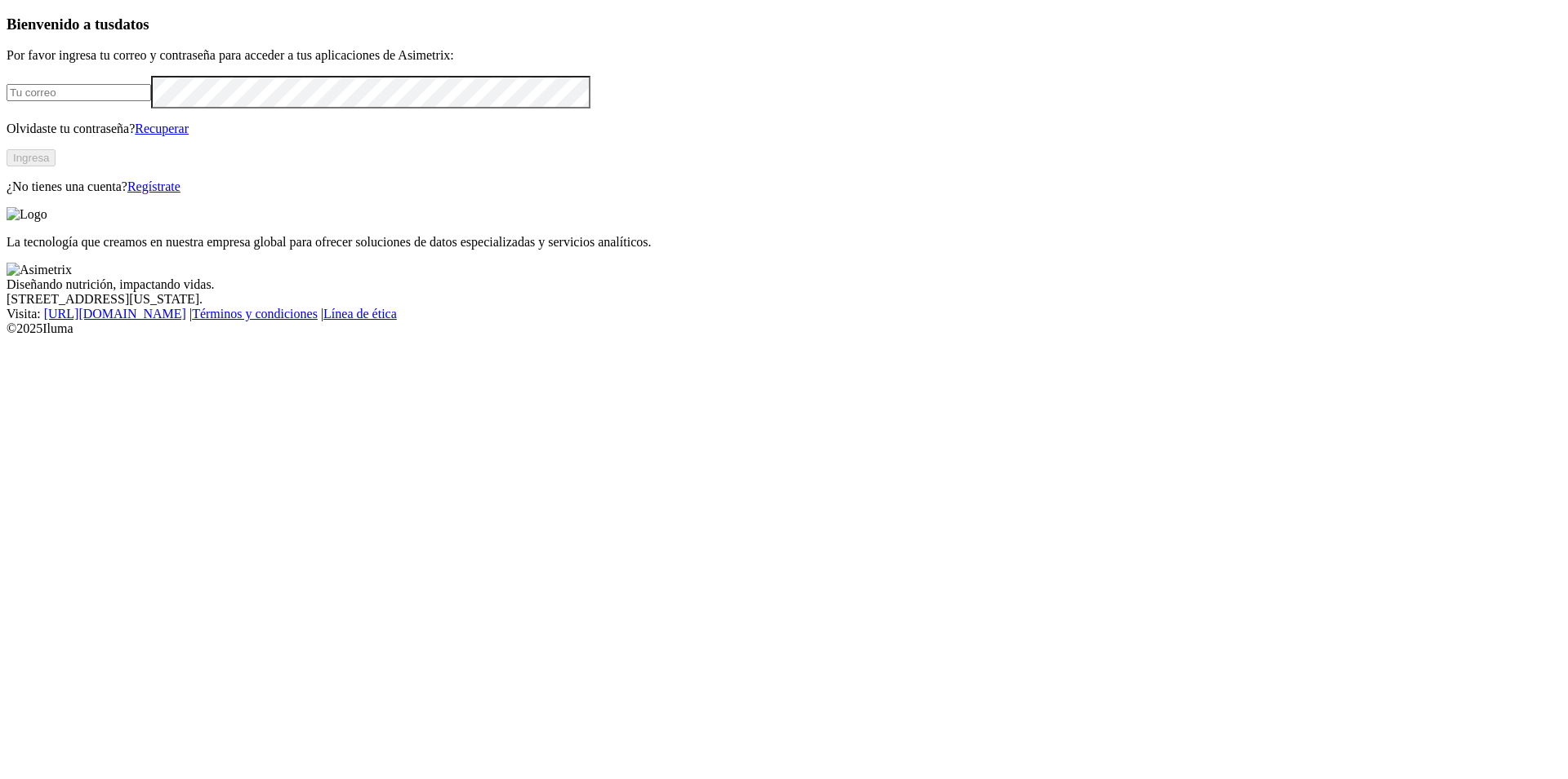
click at [151, 101] on input "email" at bounding box center [79, 92] width 145 height 17
type input "[EMAIL_ADDRESS][DOMAIN_NAME]"
click at [55, 167] on button "Ingresa" at bounding box center [31, 157] width 49 height 17
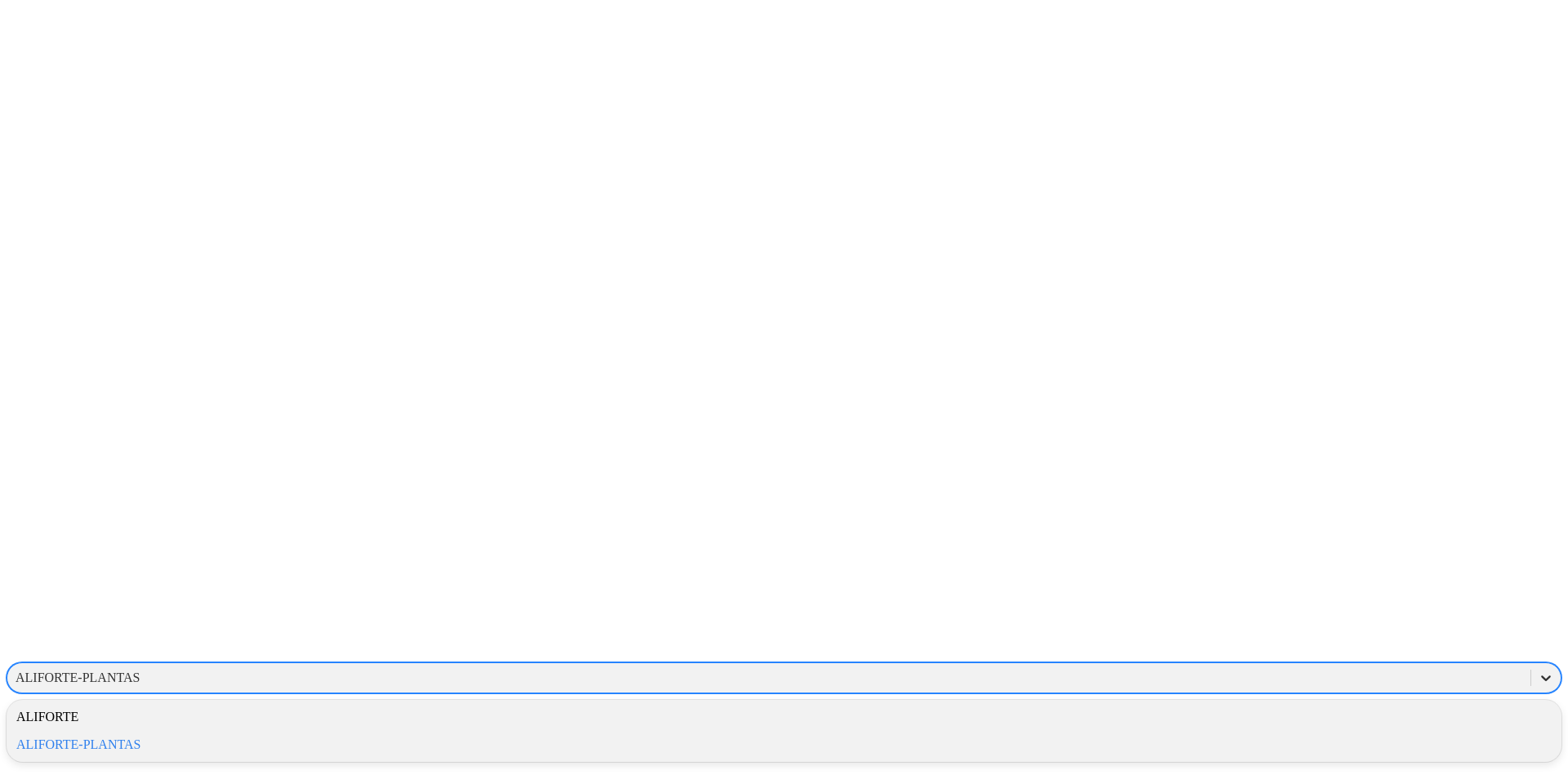
click at [1537, 670] on icon at bounding box center [1545, 679] width 17 height 17
click at [1314, 731] on div "ALIFORTE-PLANTAS" at bounding box center [784, 745] width 1555 height 28
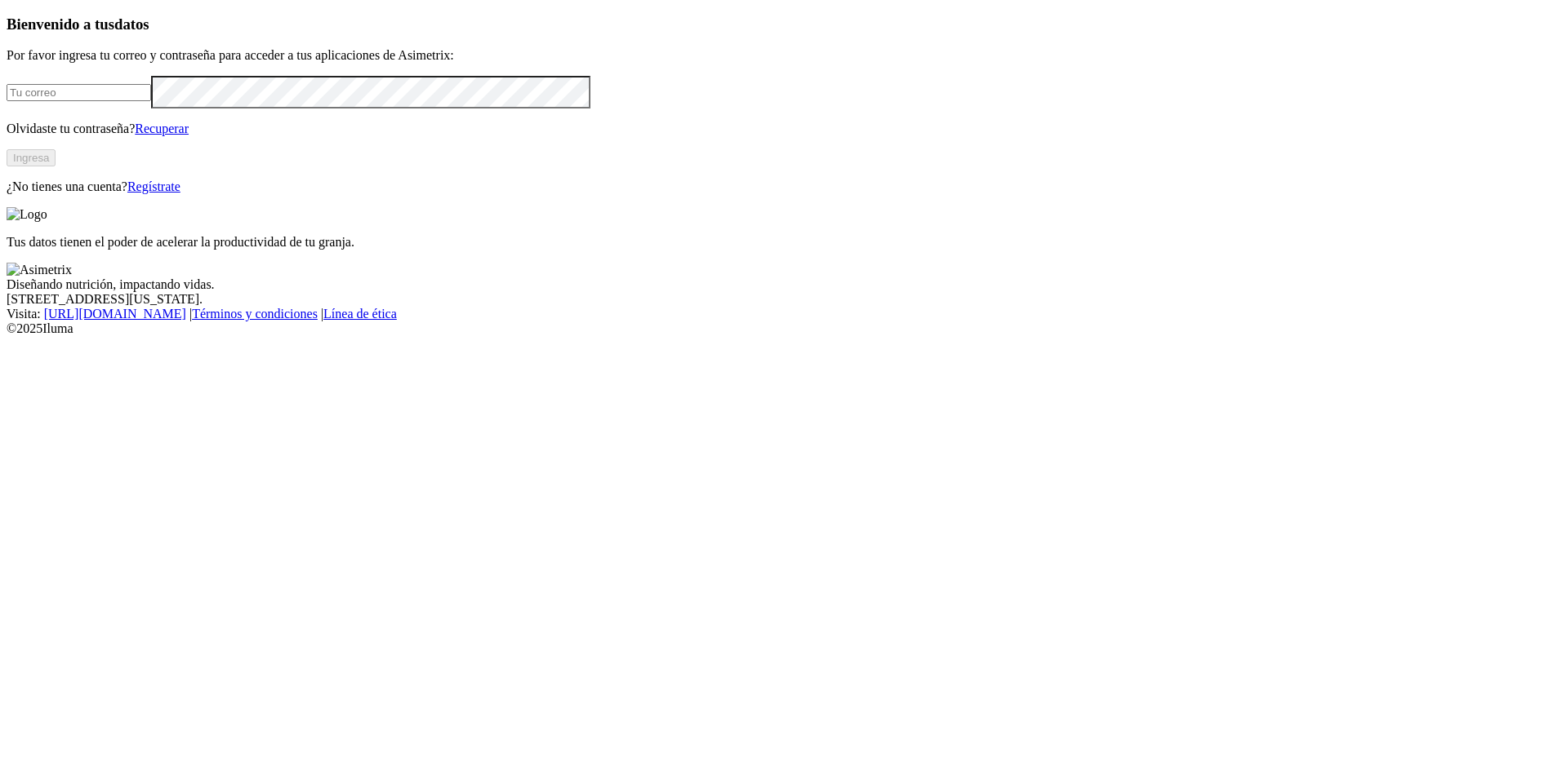
click at [151, 101] on input "email" at bounding box center [79, 92] width 145 height 17
type input "[EMAIL_ADDRESS][DOMAIN_NAME]"
click at [55, 167] on button "Ingresa" at bounding box center [31, 157] width 49 height 17
